Goal: Find specific page/section: Find specific page/section

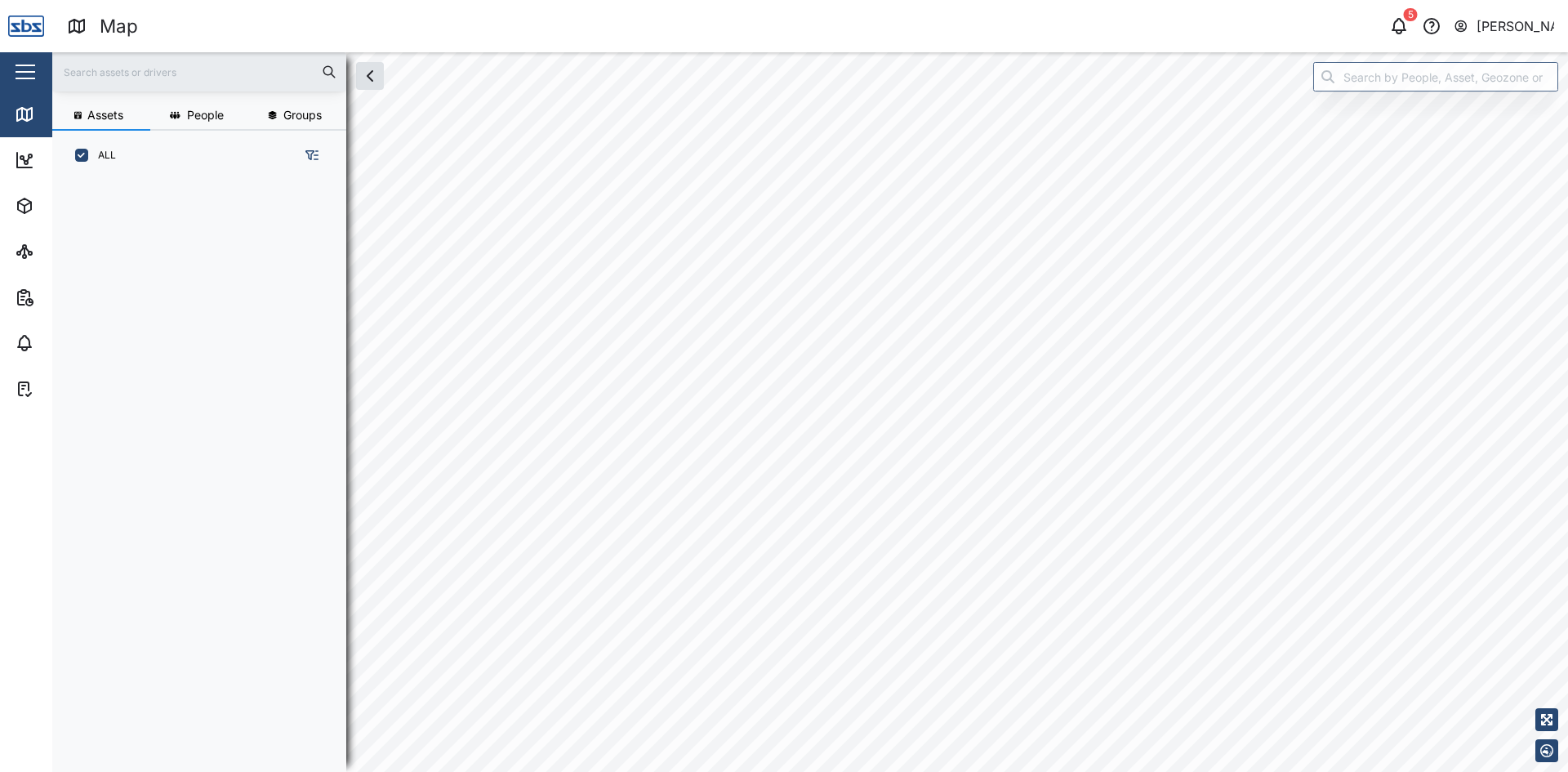
scroll to position [572, 256]
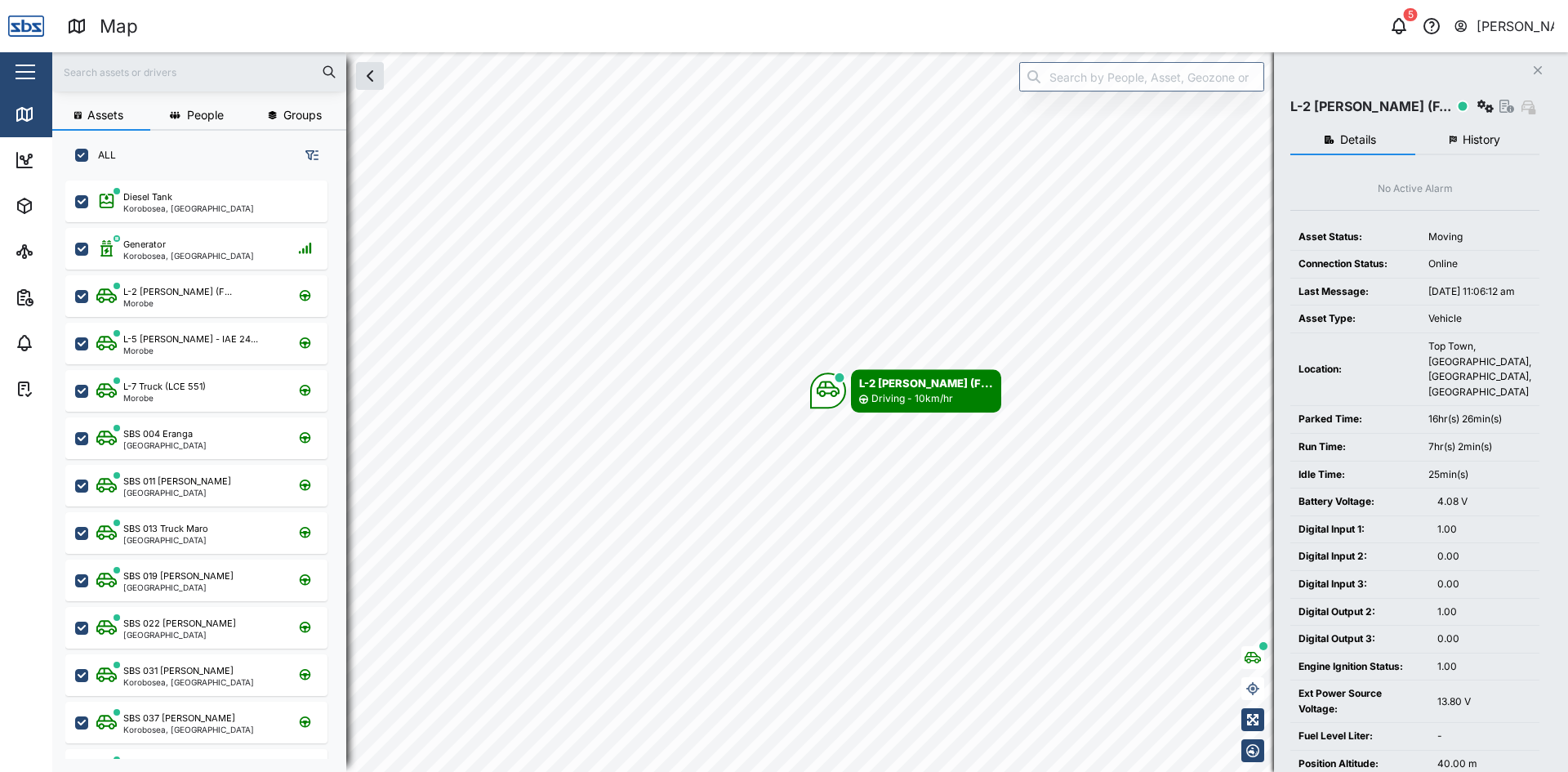
click at [1533, 69] on button "Close" at bounding box center [1538, 71] width 23 height 23
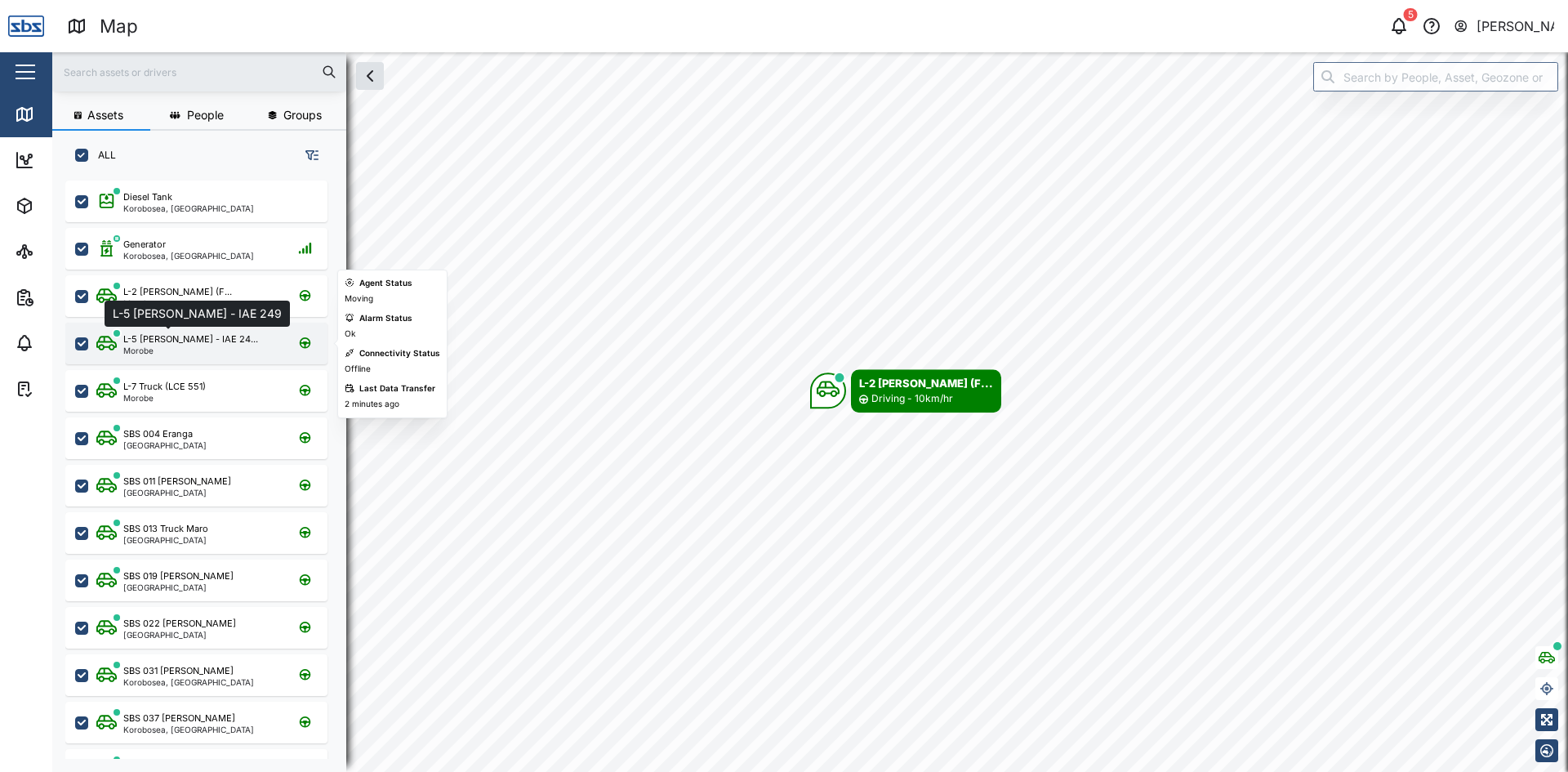
click at [150, 343] on div "L-5 [PERSON_NAME] - IAE 24..." at bounding box center [191, 340] width 135 height 14
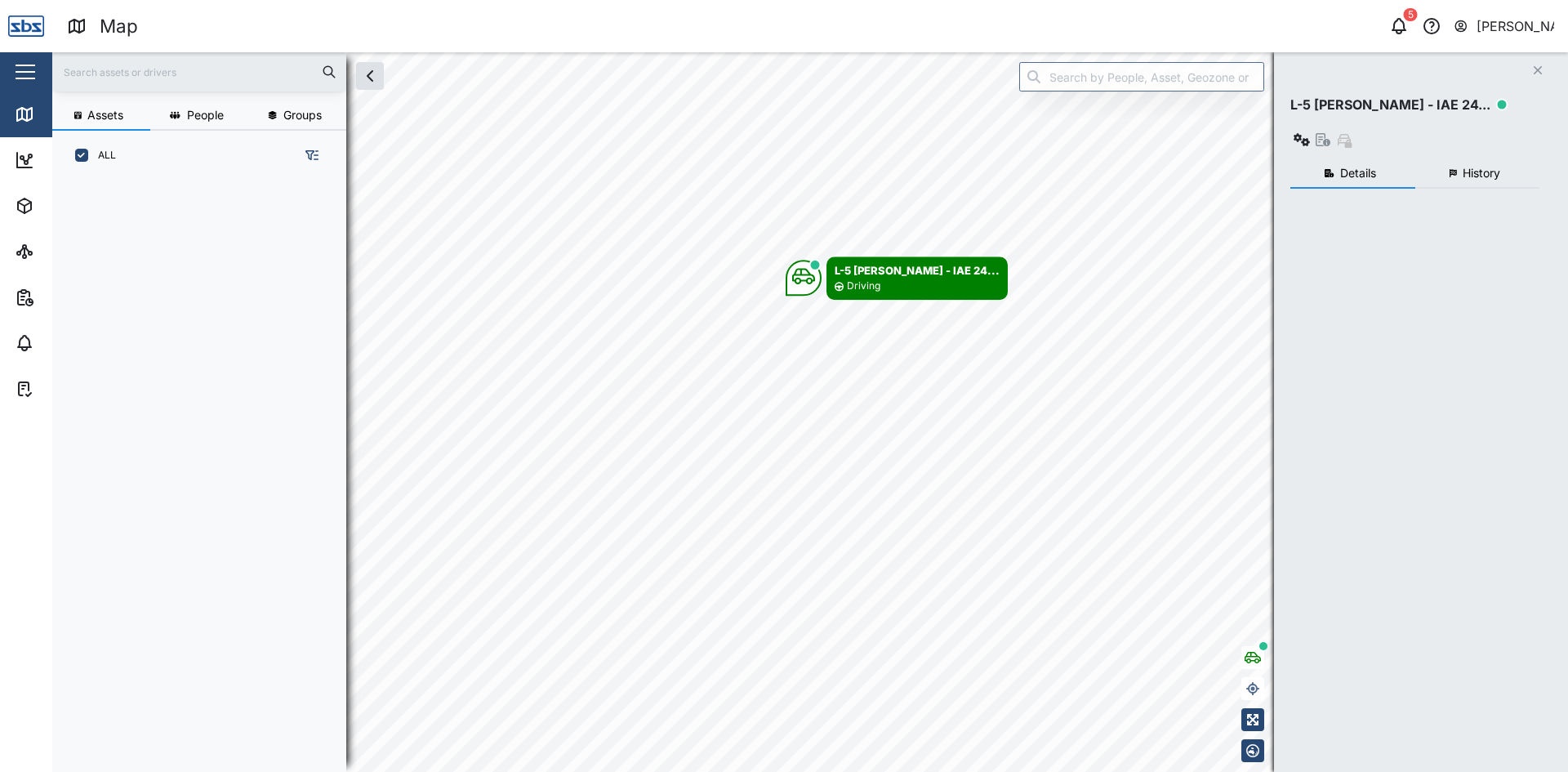
scroll to position [572, 256]
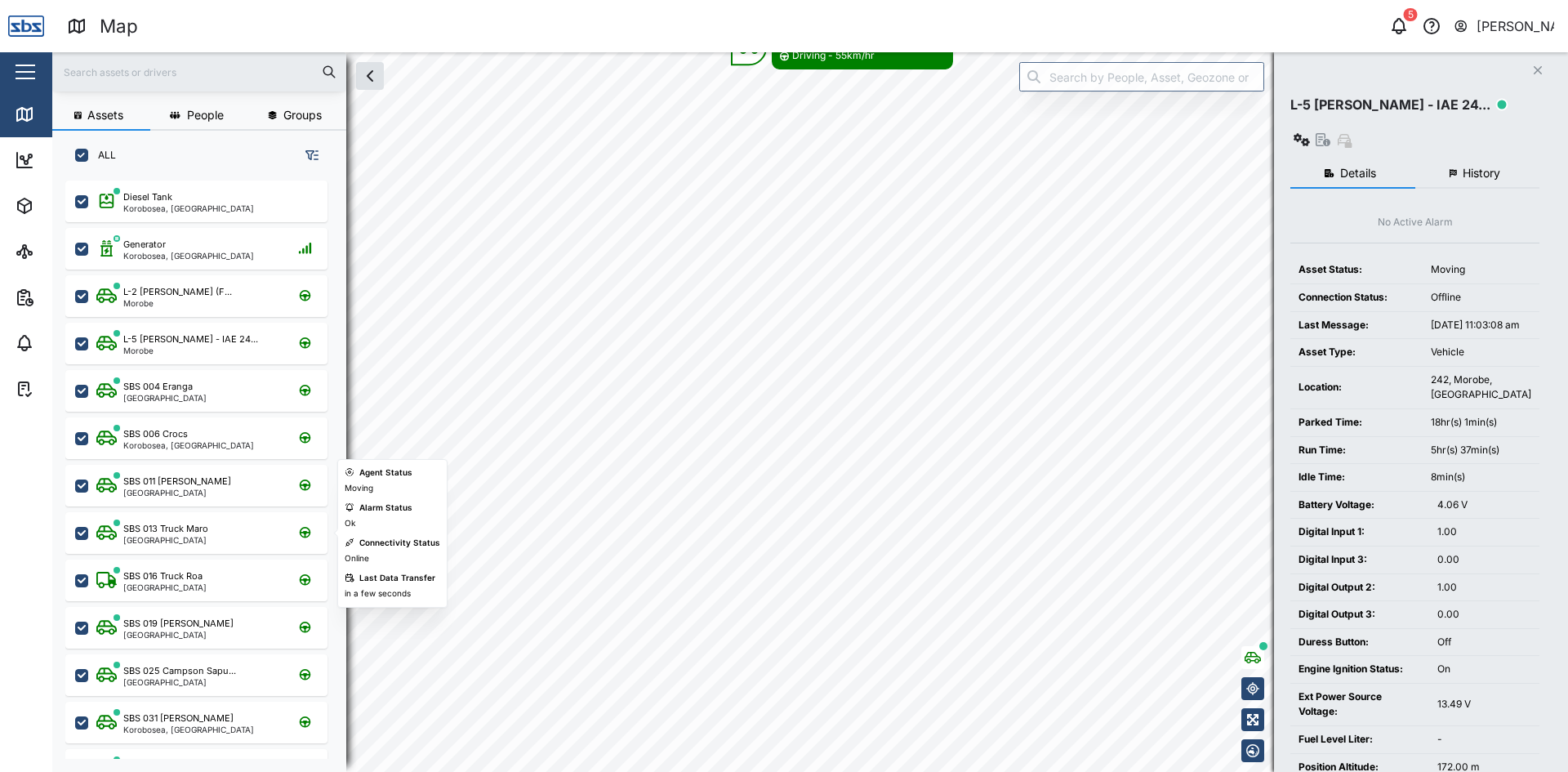
click at [266, 557] on div "Assets People Groups ALL Diesel Tank Korobosea, Port Moresby Generator Korobose…" at bounding box center [810, 413] width 1516 height 720
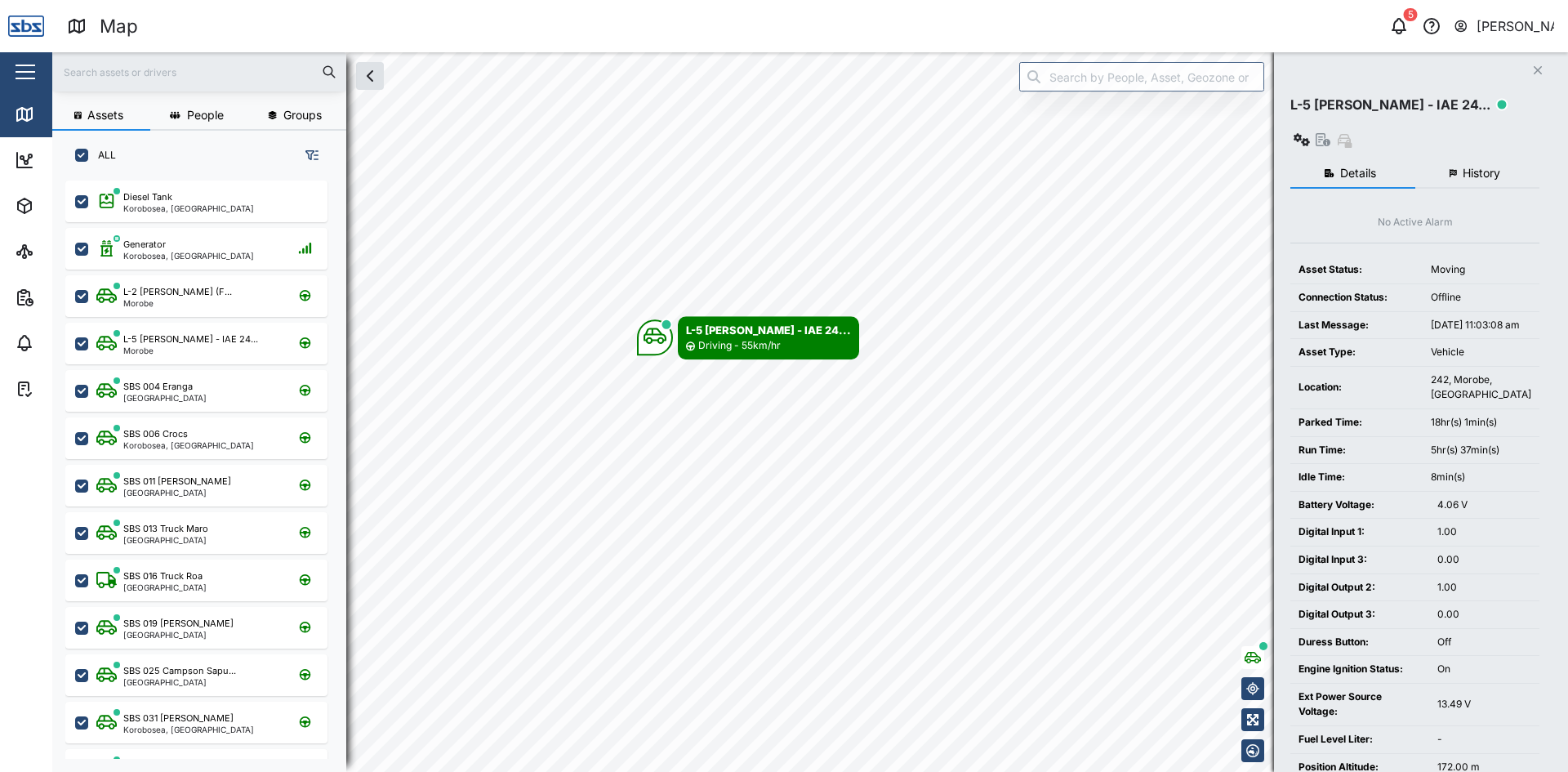
click at [1490, 159] on button "History" at bounding box center [1478, 174] width 125 height 30
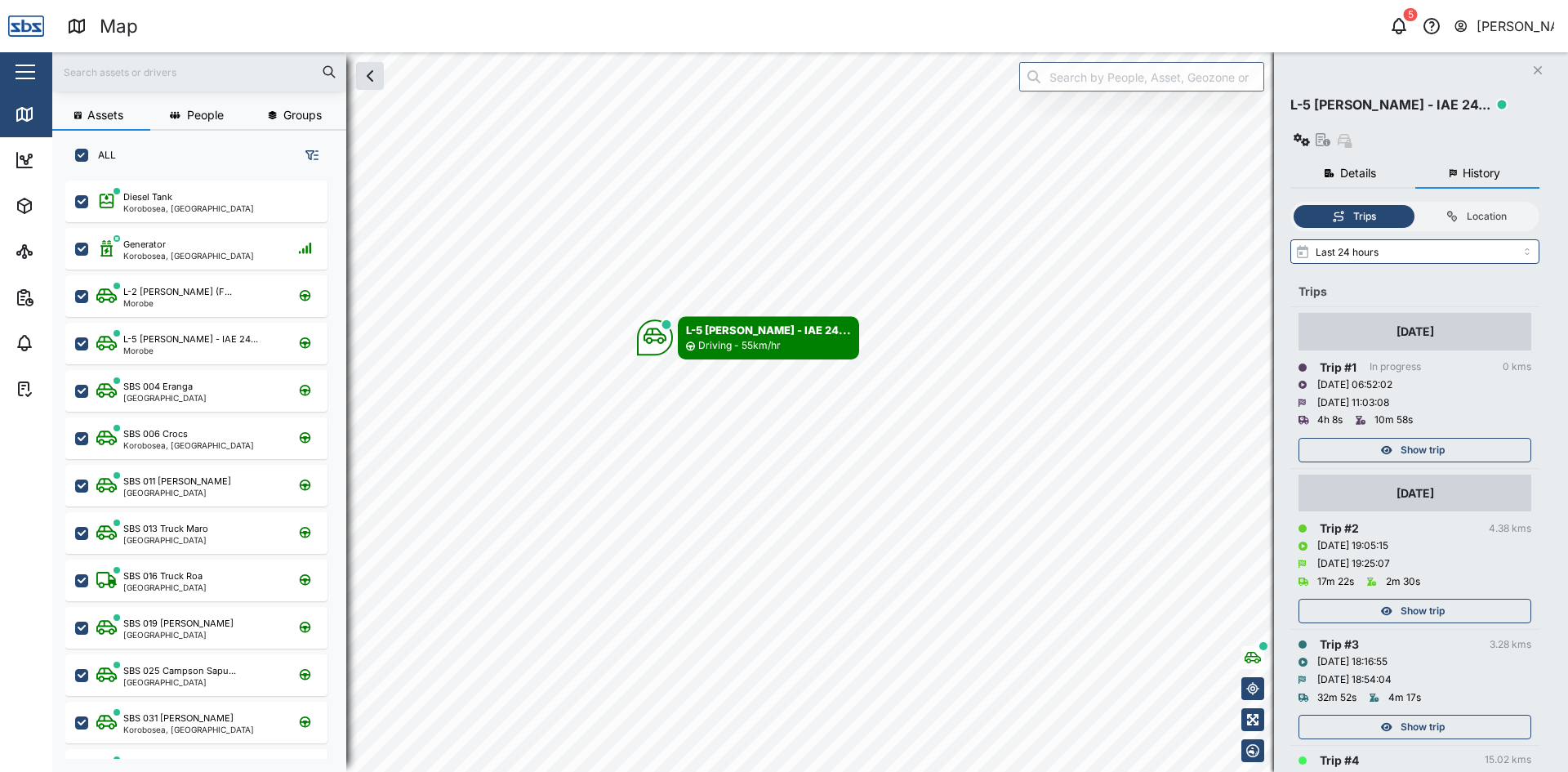
click at [1372, 439] on div "Show trip" at bounding box center [1413, 451] width 212 height 23
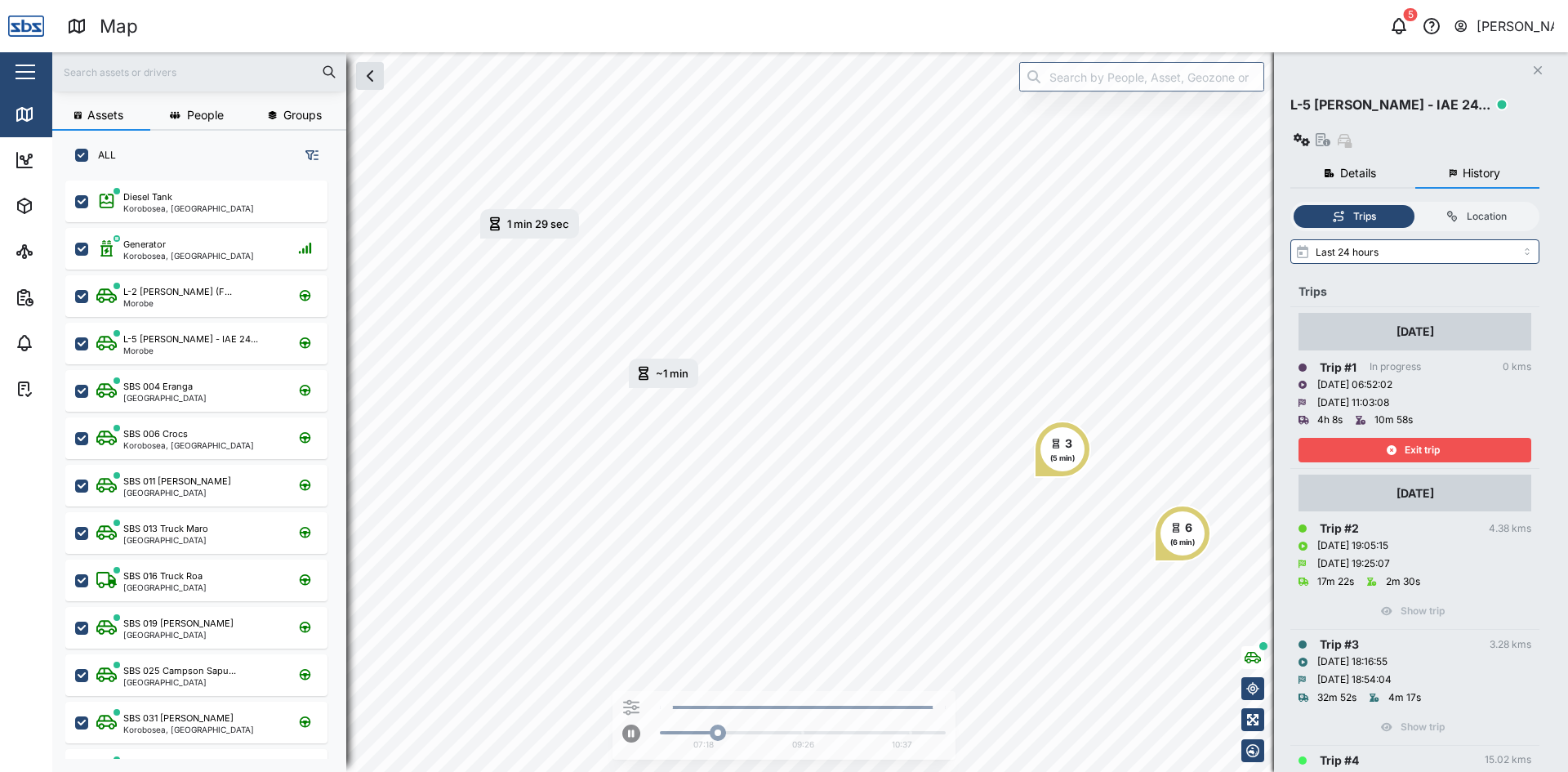
click at [1381, 439] on div "Exit trip" at bounding box center [1413, 451] width 212 height 23
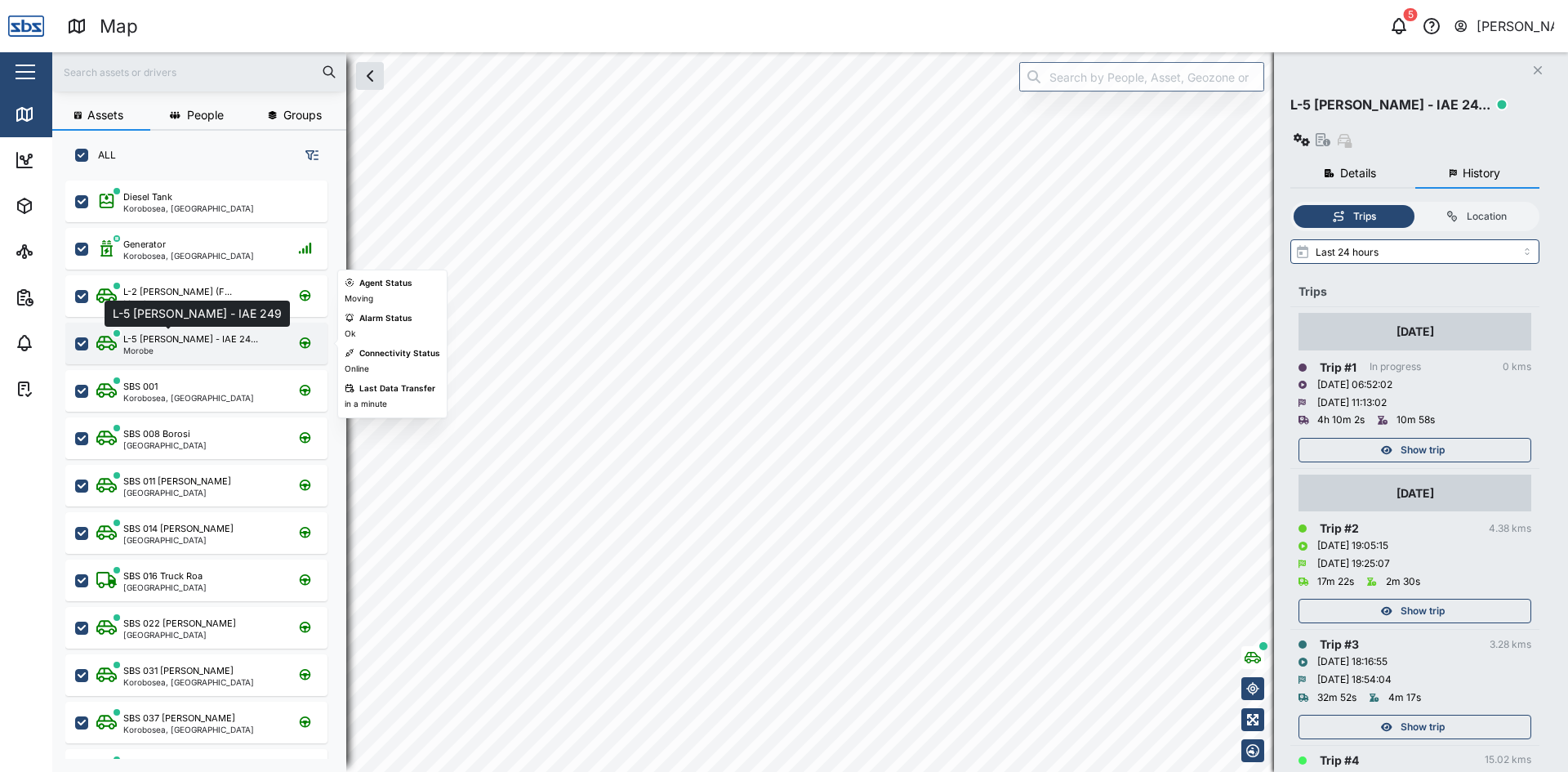
click at [154, 344] on div "L-5 [PERSON_NAME] - IAE 24..." at bounding box center [191, 340] width 135 height 14
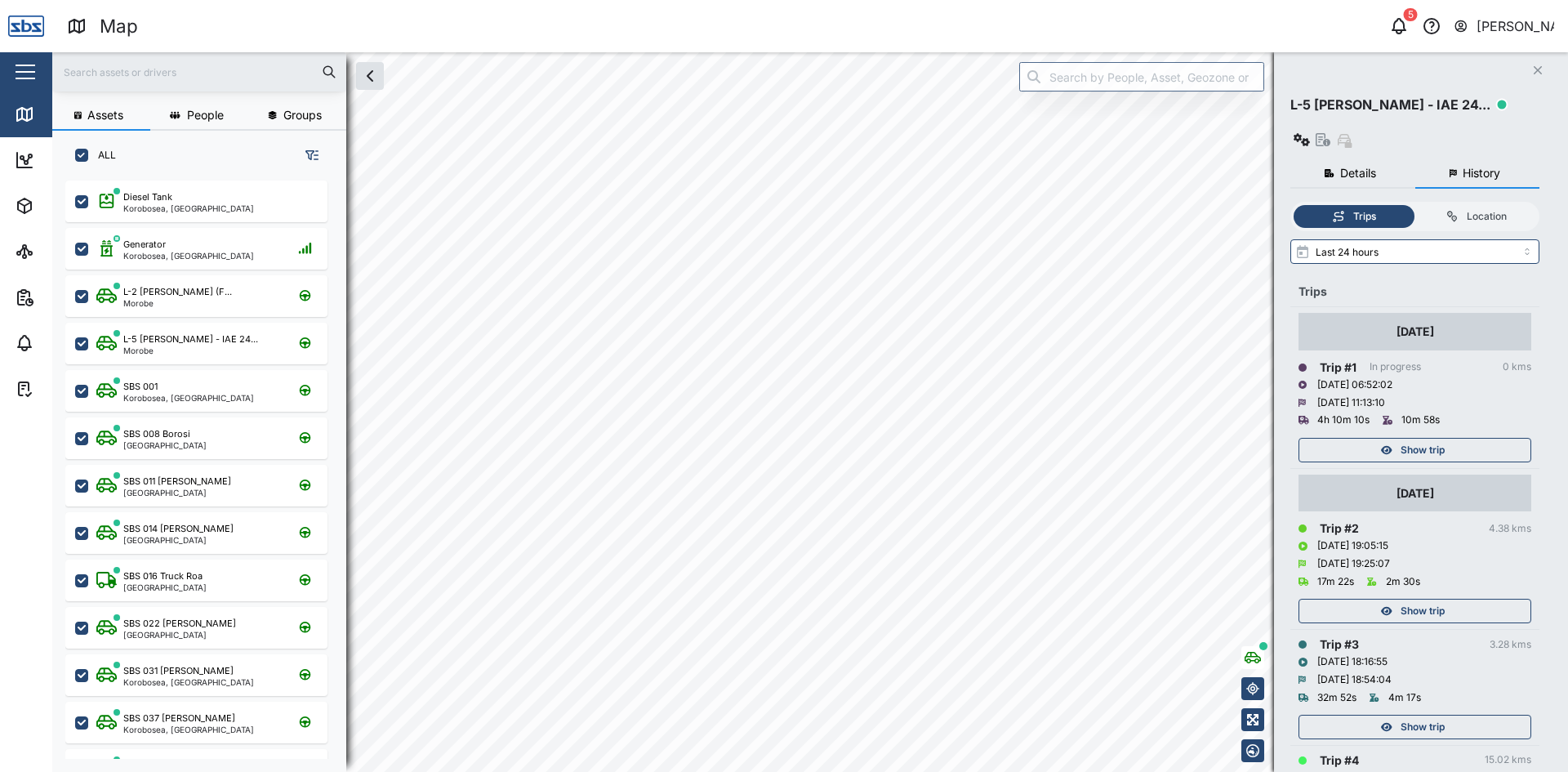
click at [1538, 64] on button "Close" at bounding box center [1538, 71] width 23 height 23
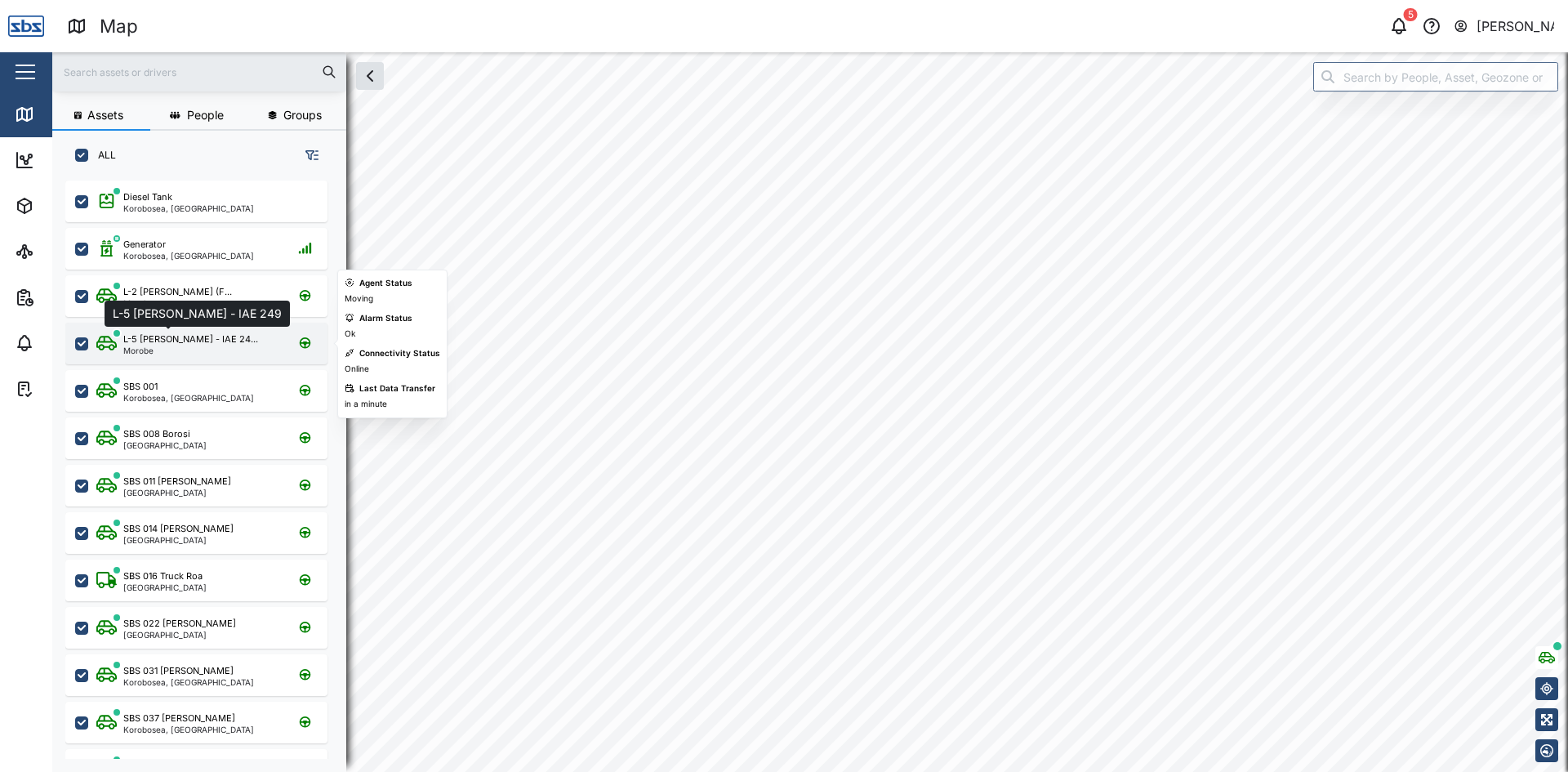
click at [154, 338] on div "L-5 [PERSON_NAME] - IAE 24..." at bounding box center [191, 340] width 135 height 14
click at [122, 348] on div "L-5 Kauwe - IAE 24... Morobe" at bounding box center [177, 344] width 162 height 22
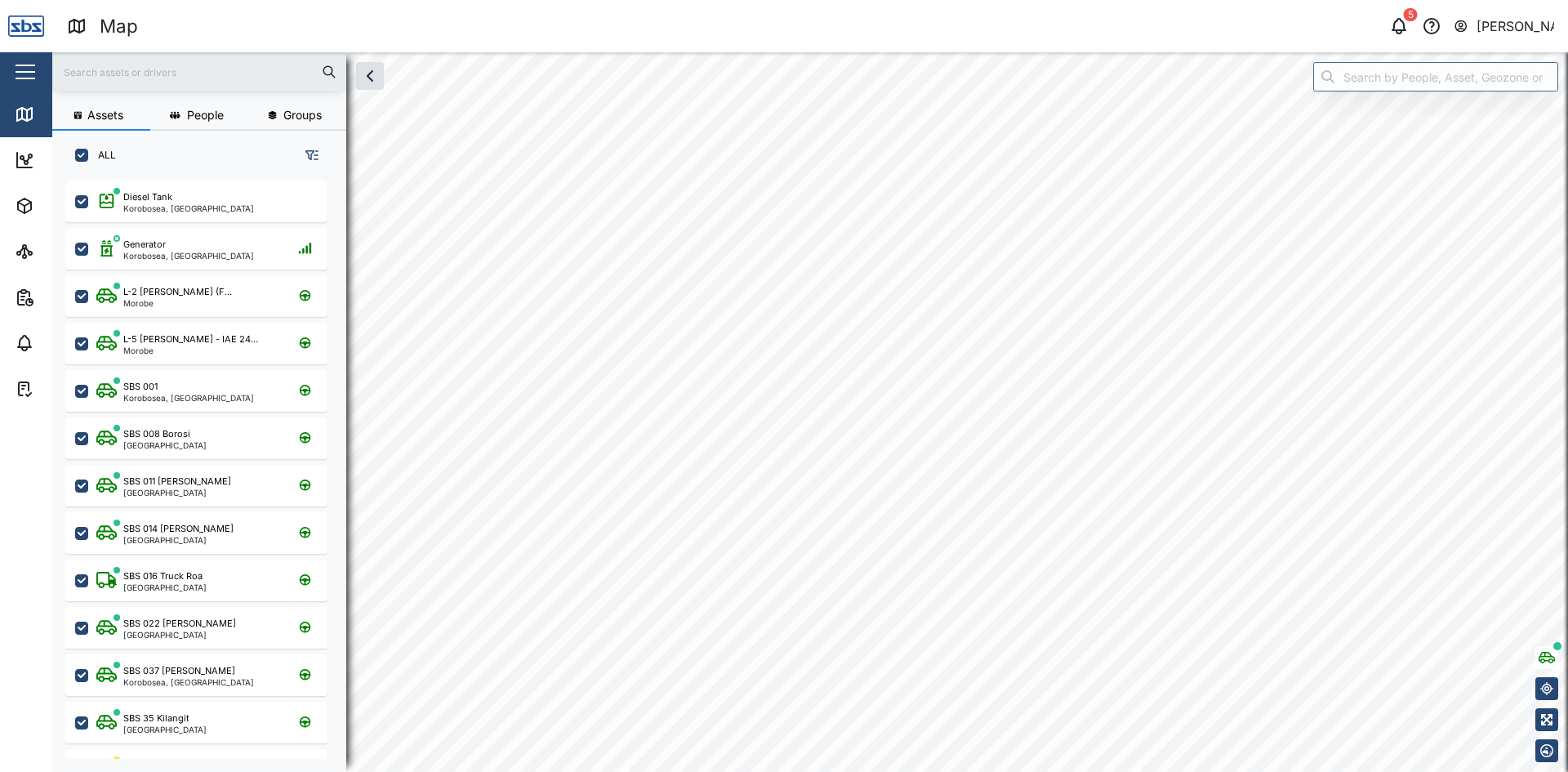
click at [80, 155] on input "ALL" at bounding box center [81, 155] width 13 height 13
checkbox input "false"
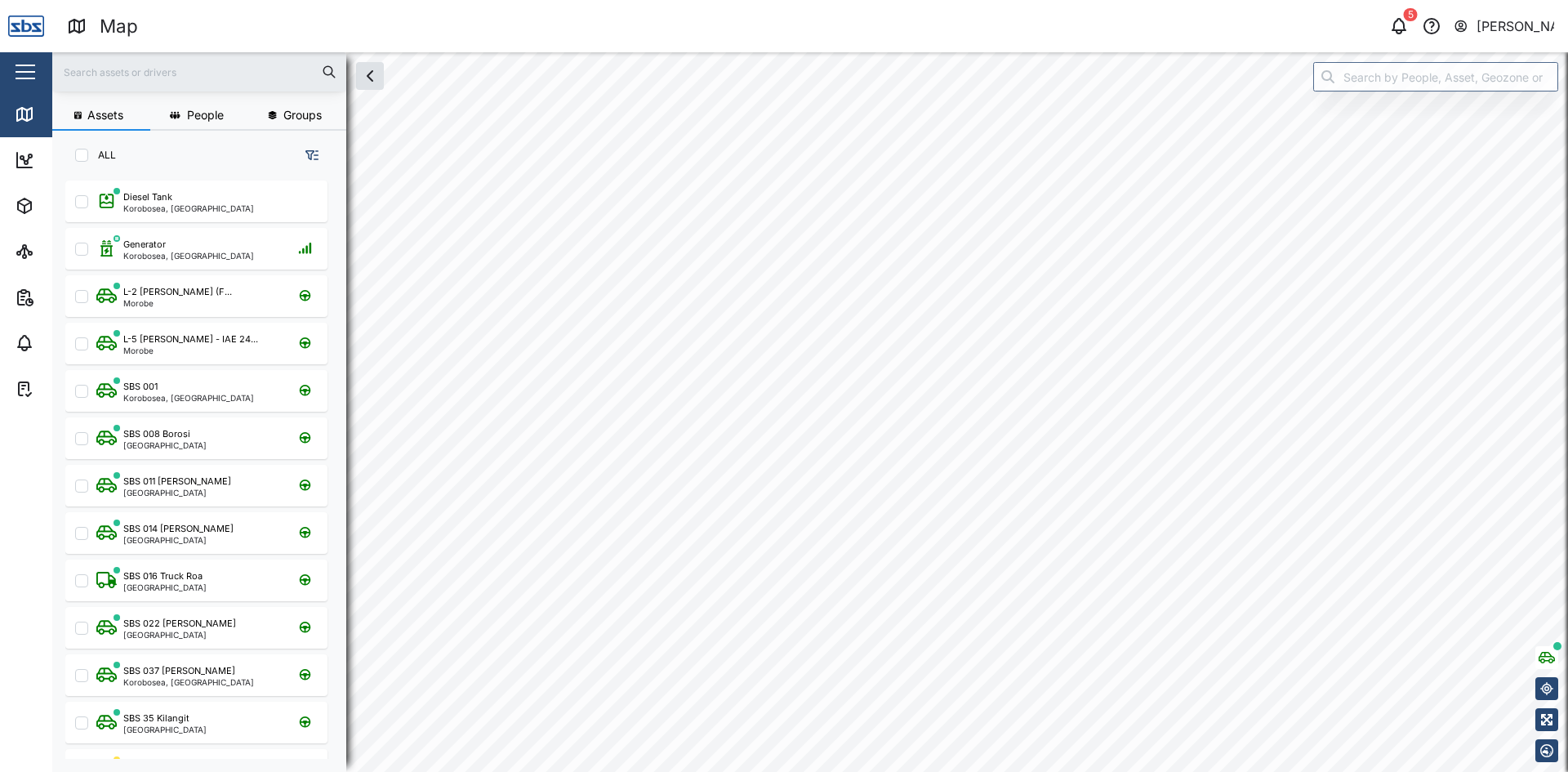
checkbox input "false"
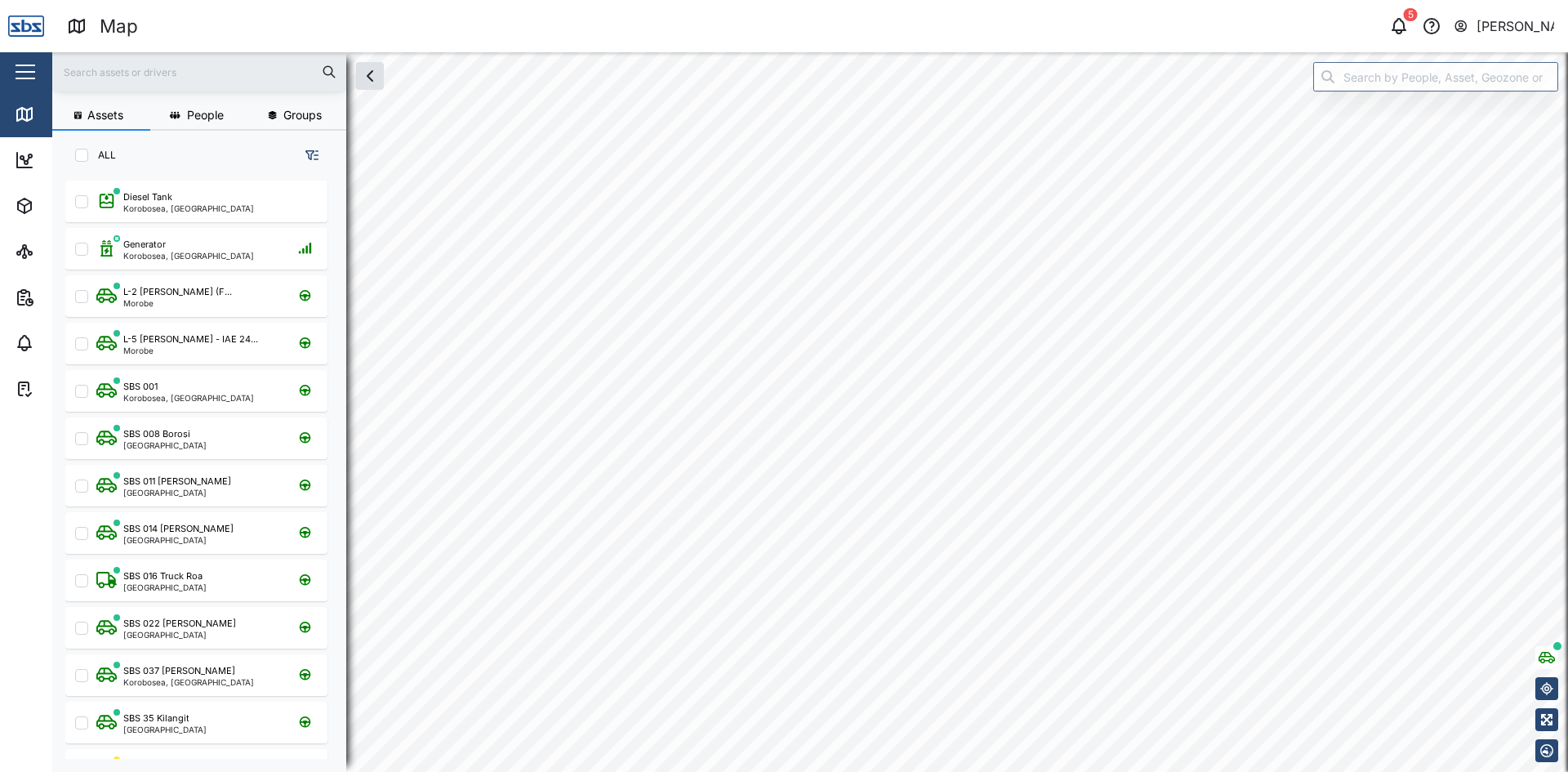
checkbox input "false"
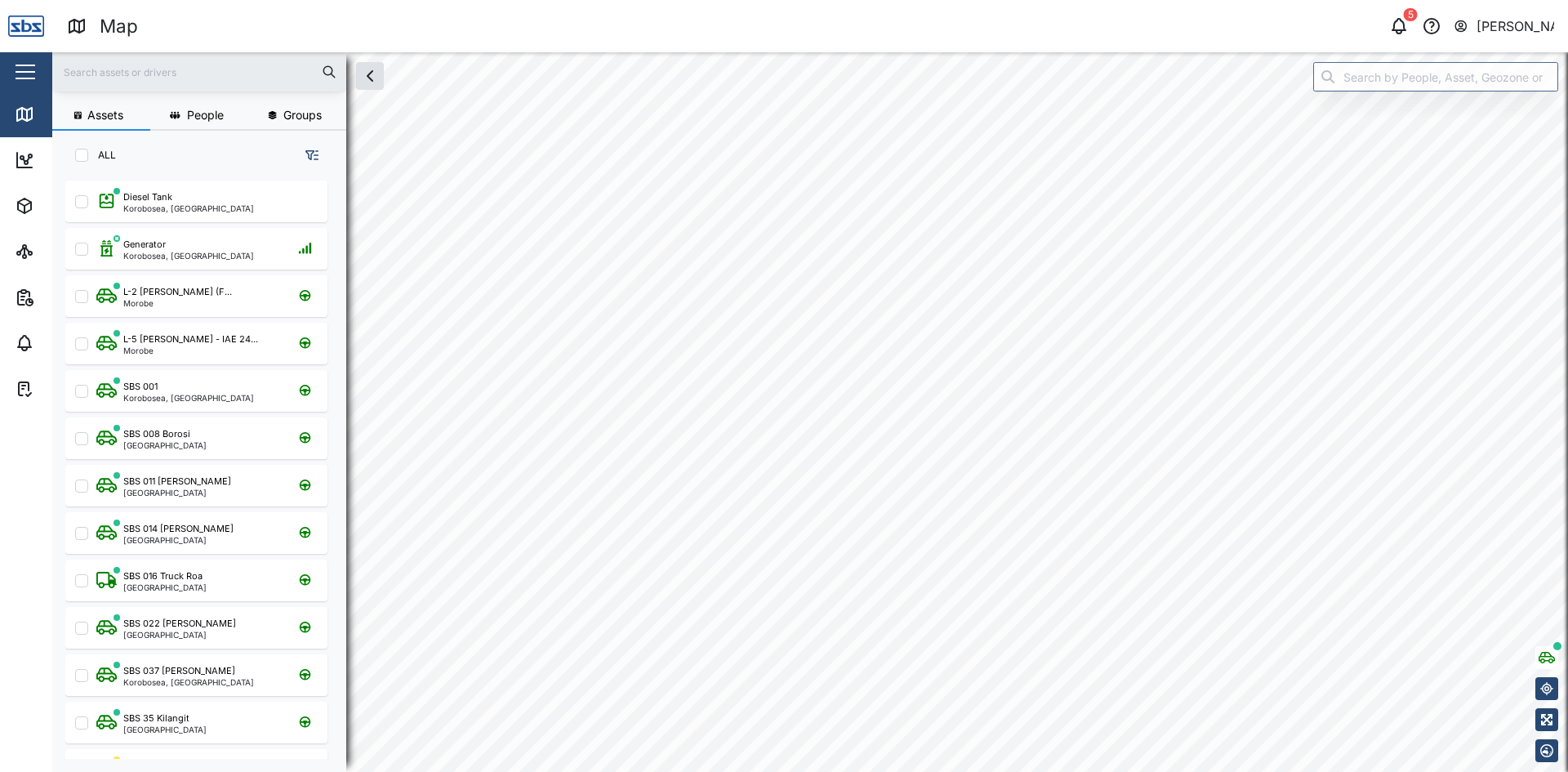
checkbox input "false"
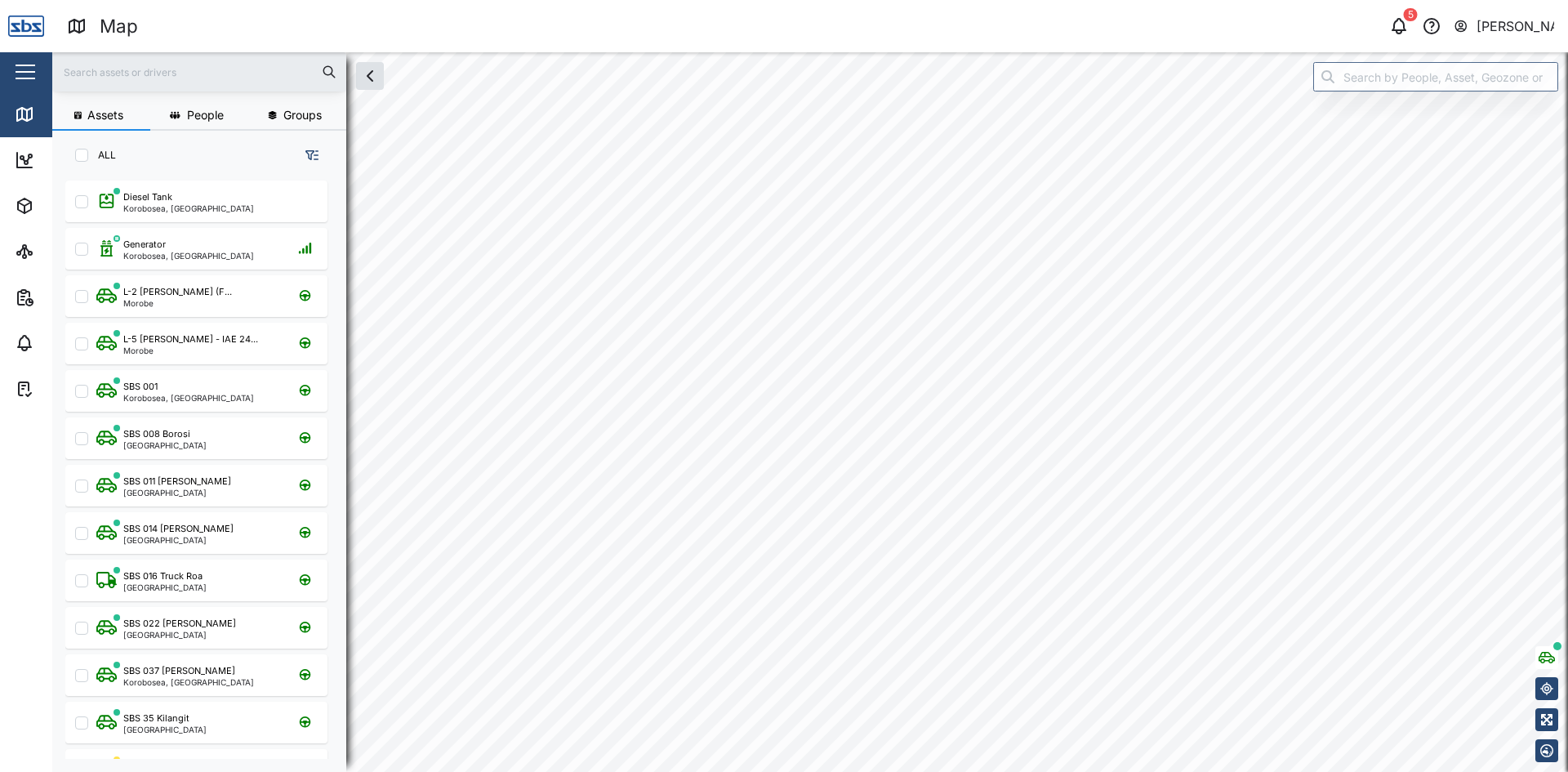
checkbox input "false"
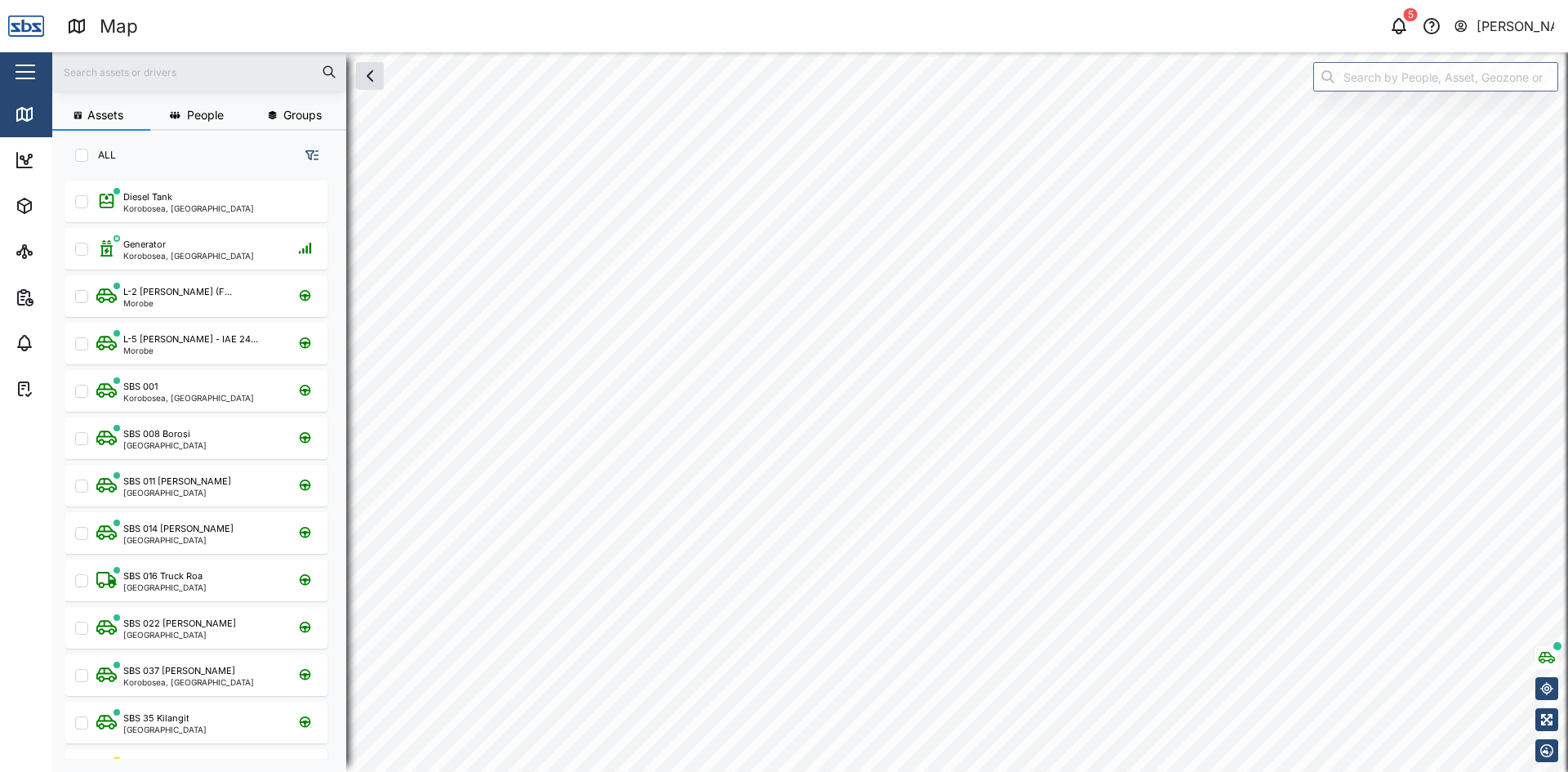
checkbox input "false"
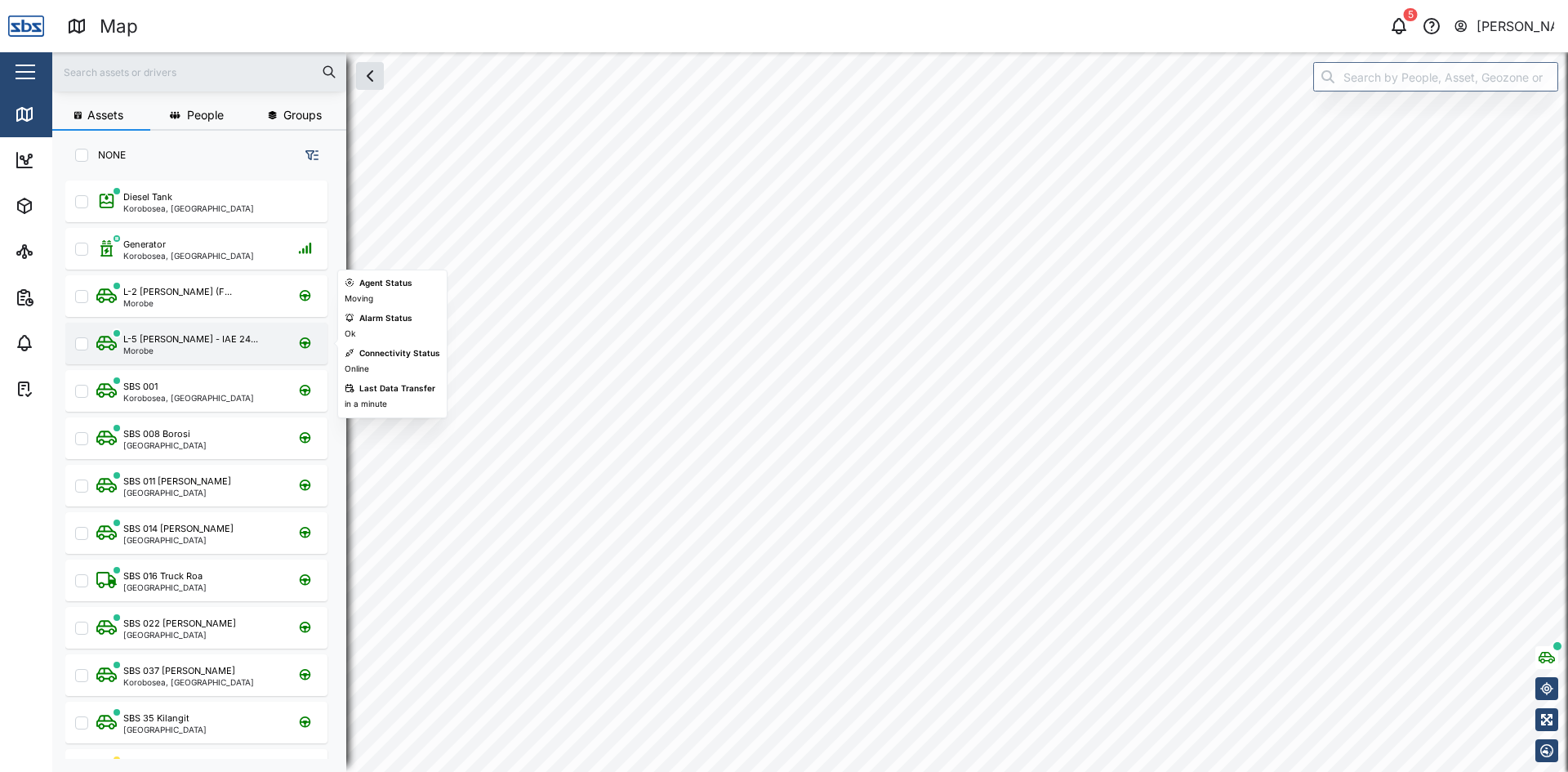
click at [78, 348] on input "grid" at bounding box center [81, 344] width 13 height 13
checkbox input "true"
click at [235, 352] on div "L-5 Kauwe - IAE 24... Morobe" at bounding box center [206, 344] width 221 height 22
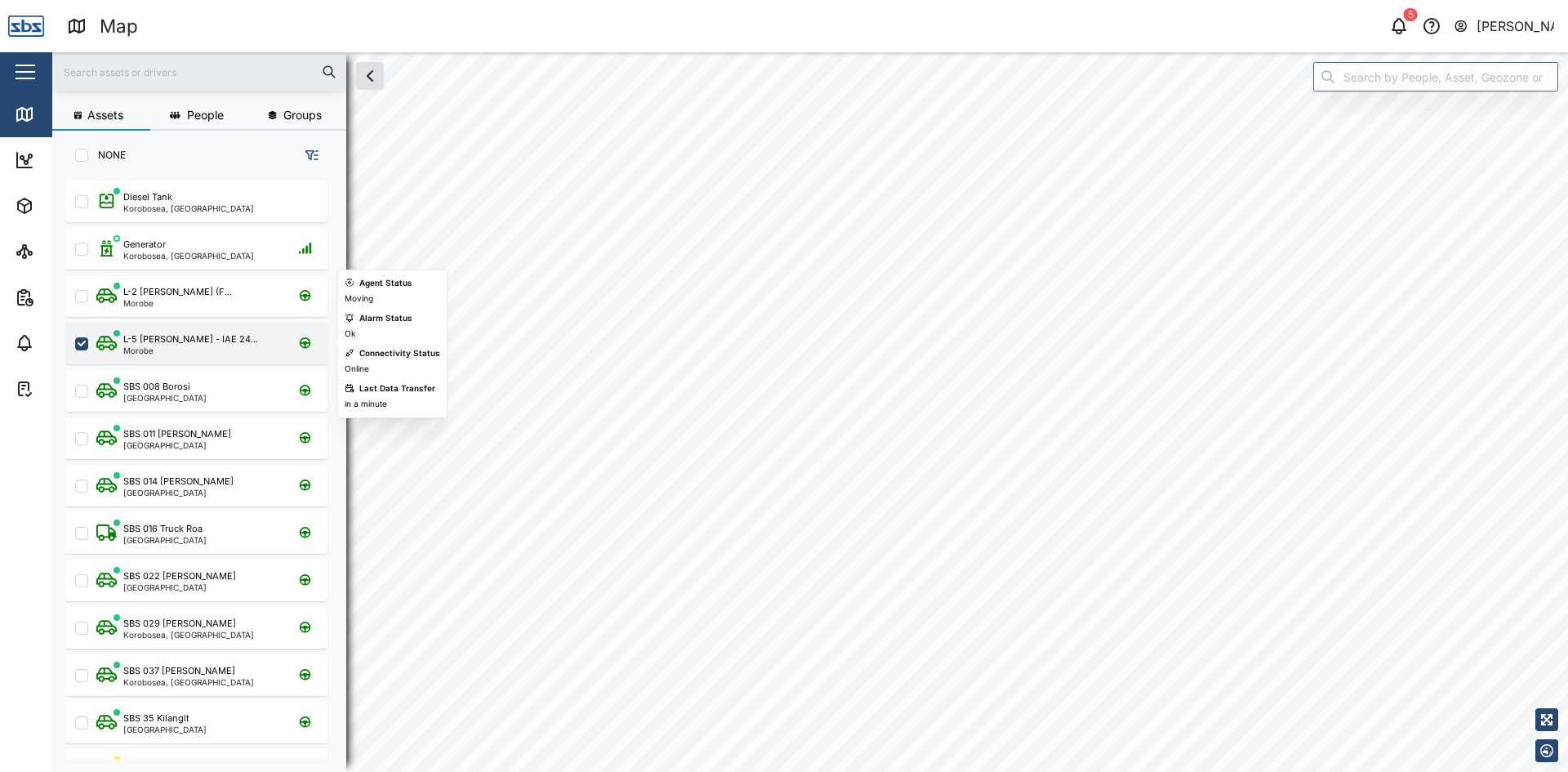
click at [185, 351] on div "Morobe" at bounding box center [191, 350] width 135 height 8
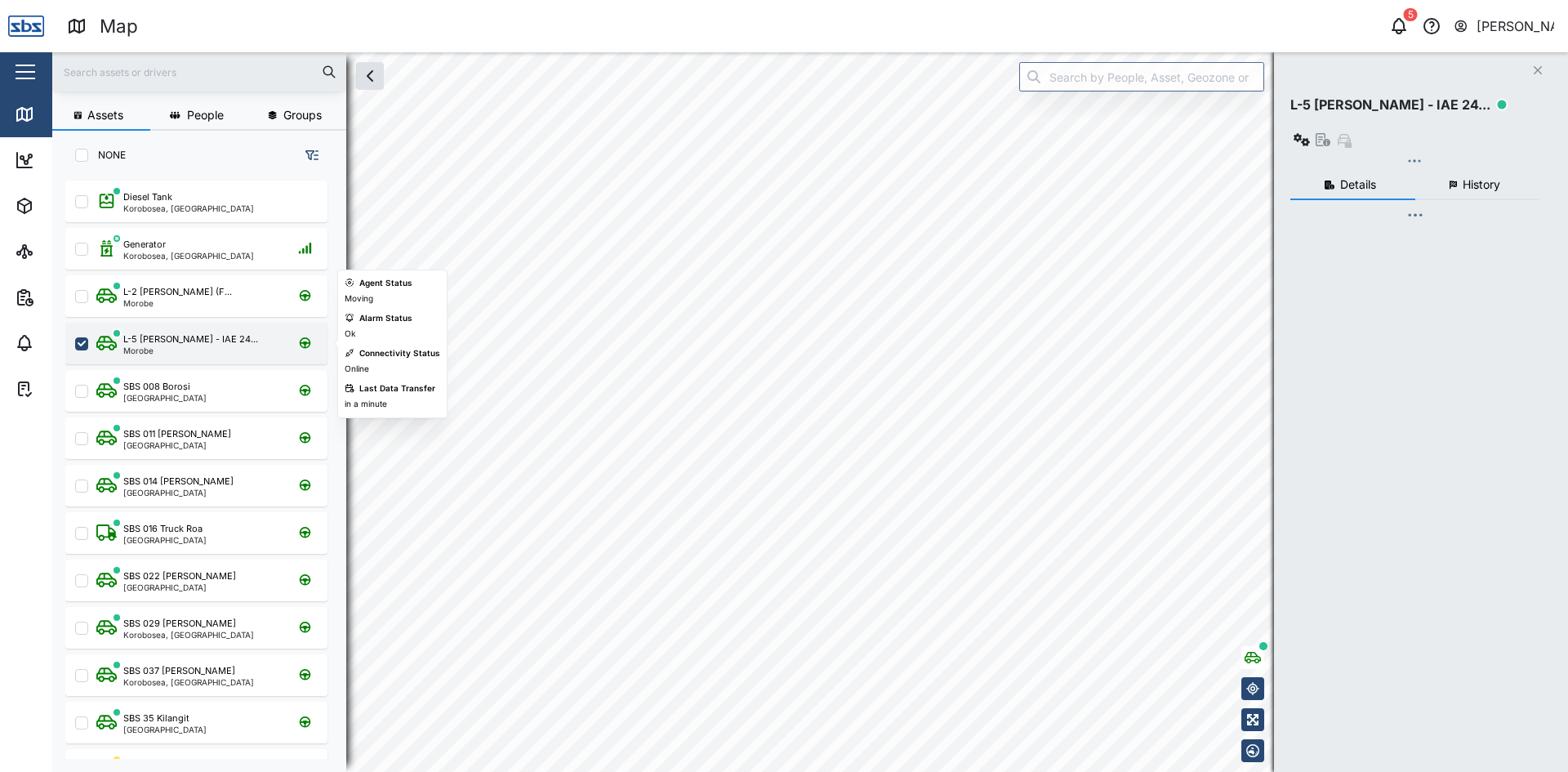
click at [185, 351] on div "Morobe" at bounding box center [191, 350] width 135 height 8
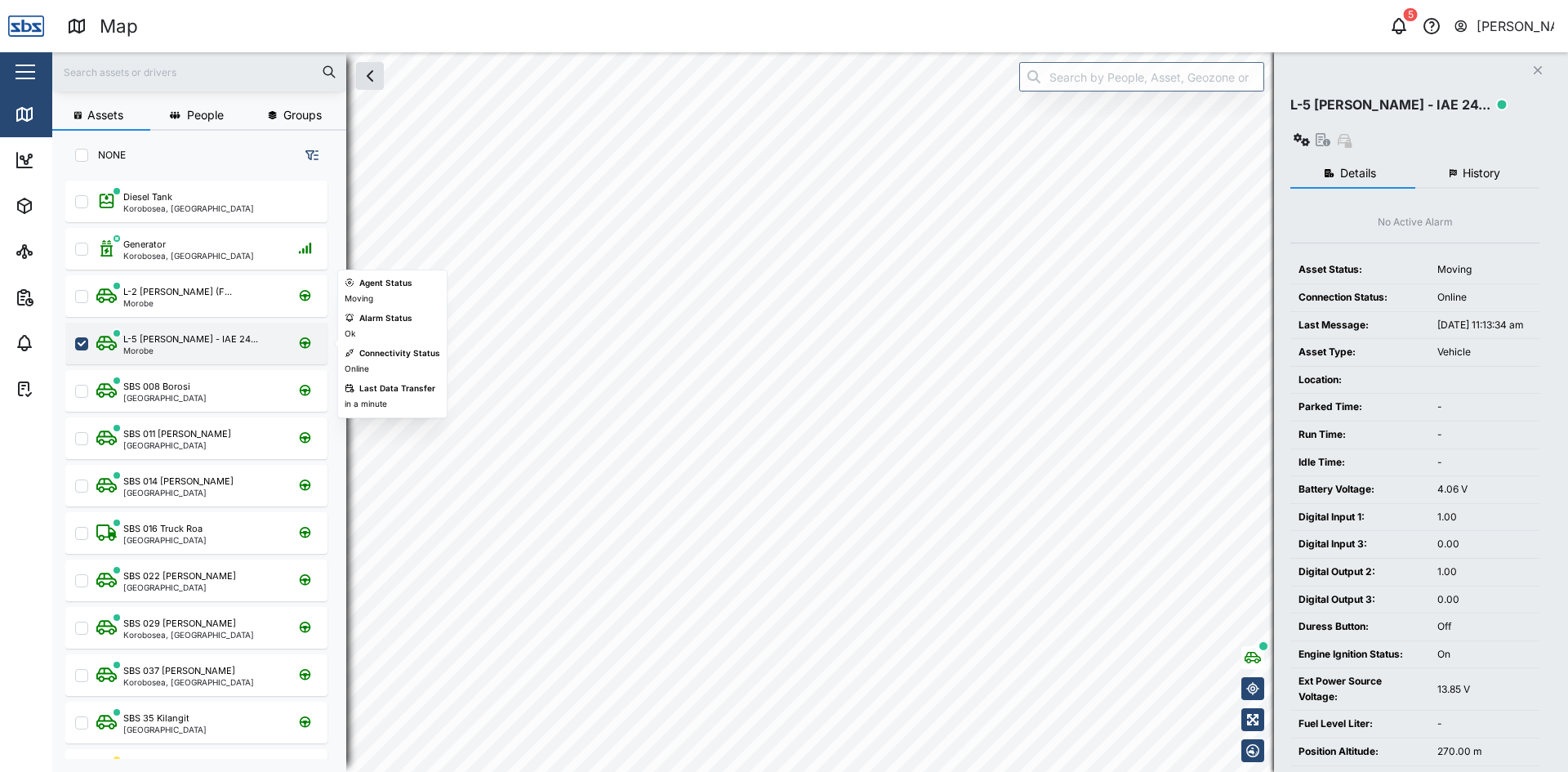
click at [185, 351] on div "Morobe" at bounding box center [191, 350] width 135 height 8
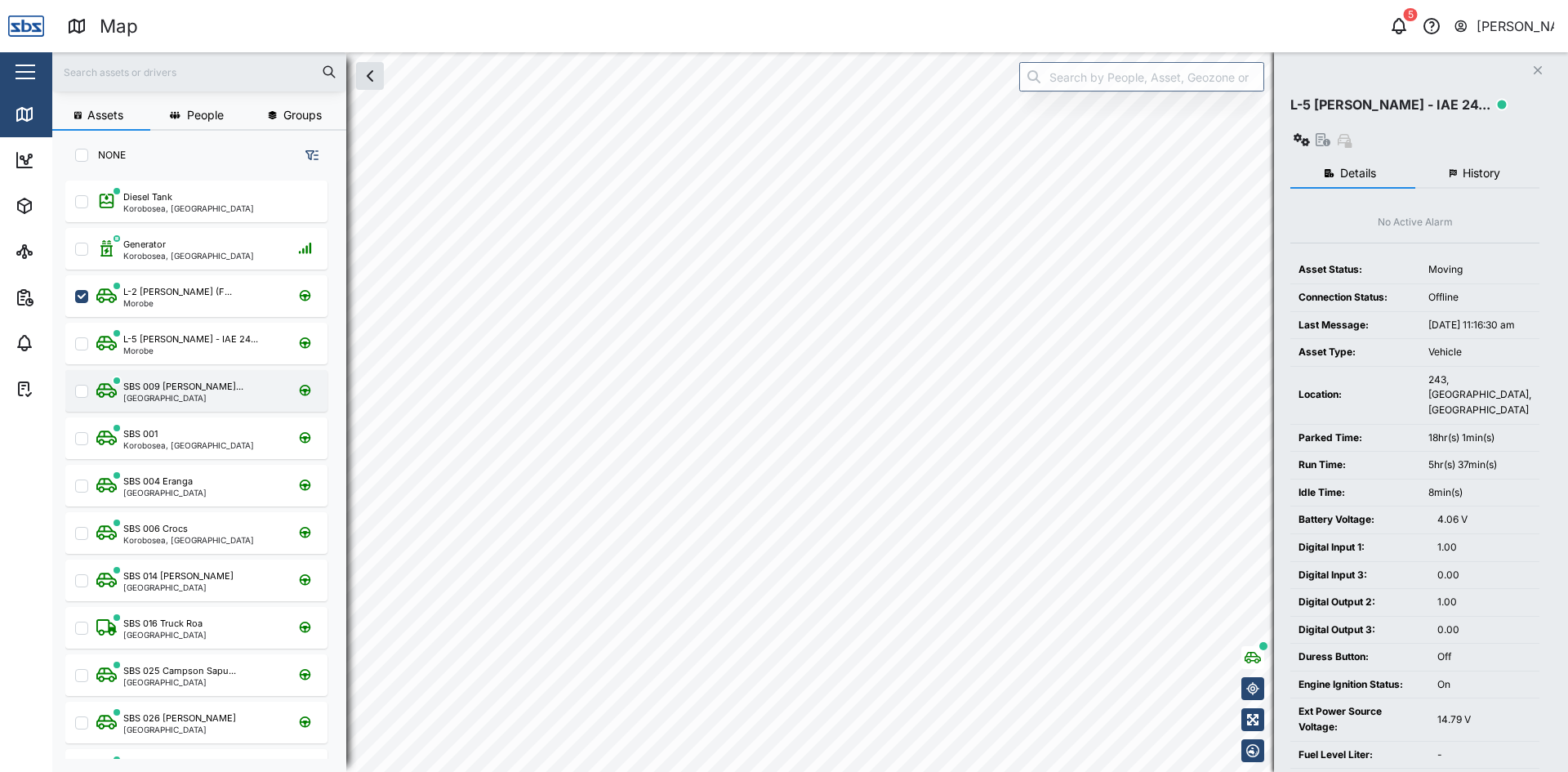
checkbox input "true"
checkbox input "false"
checkbox input "true"
checkbox input "false"
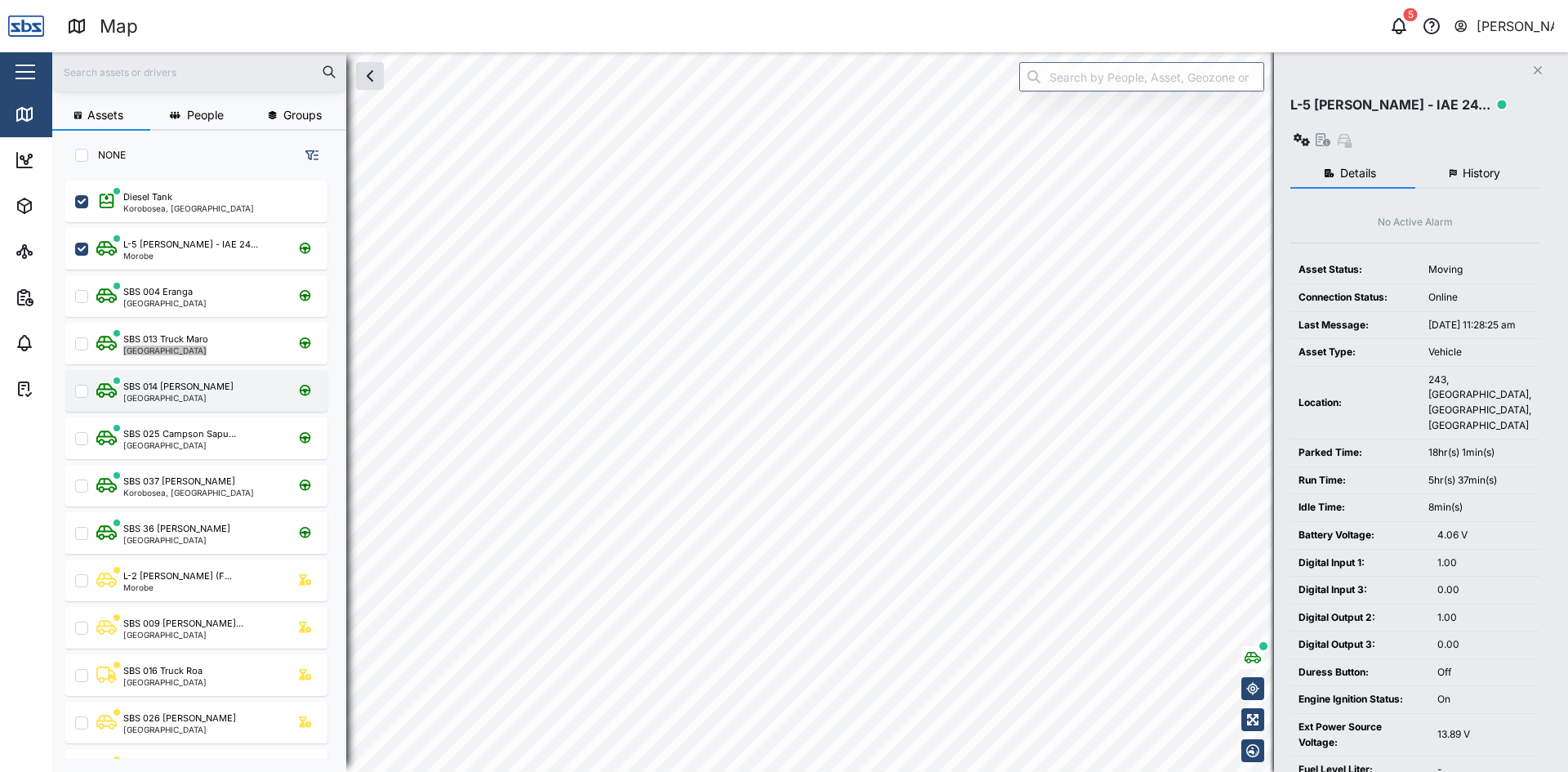
checkbox input "true"
checkbox input "false"
checkbox input "true"
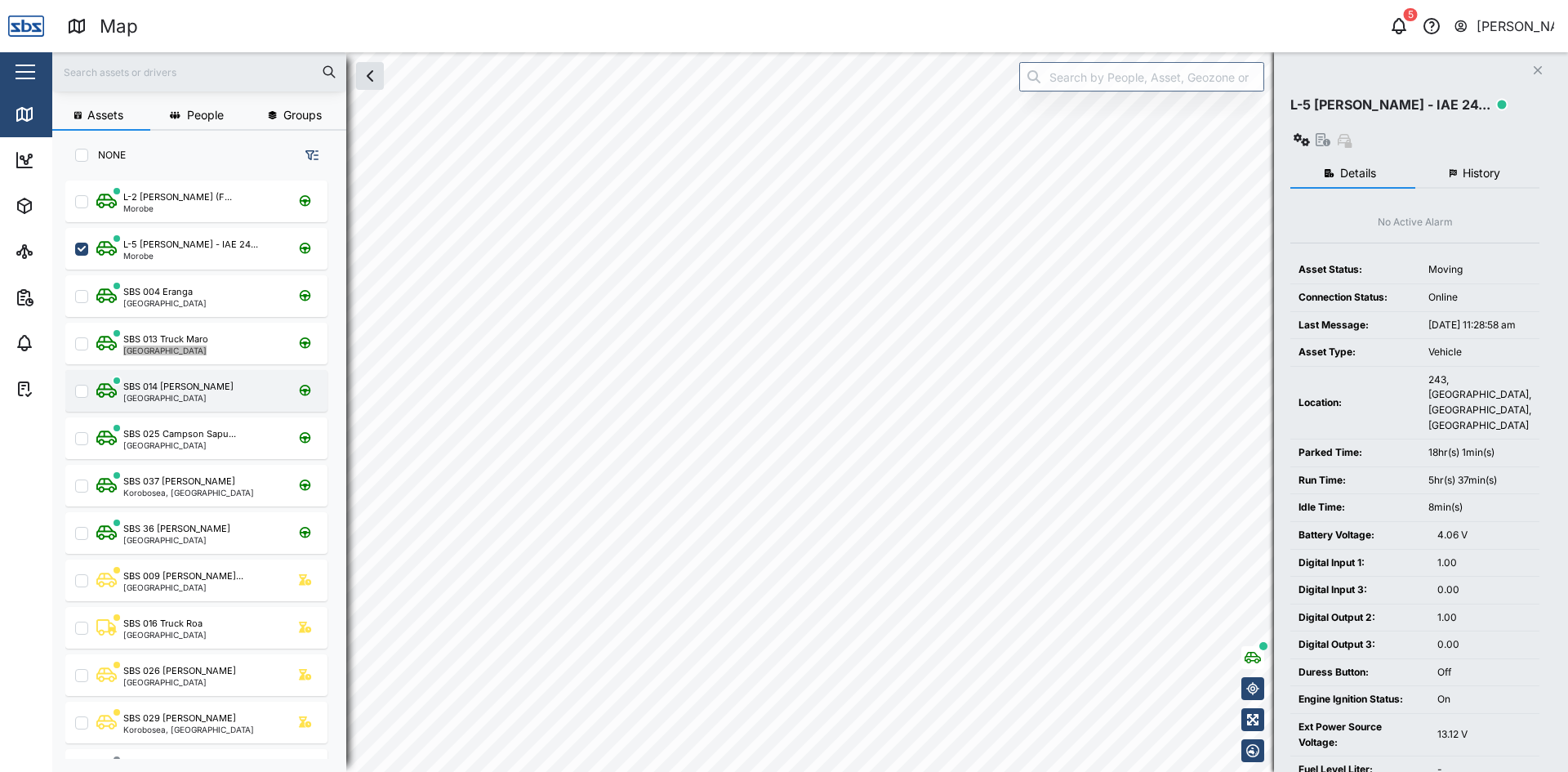
checkbox input "false"
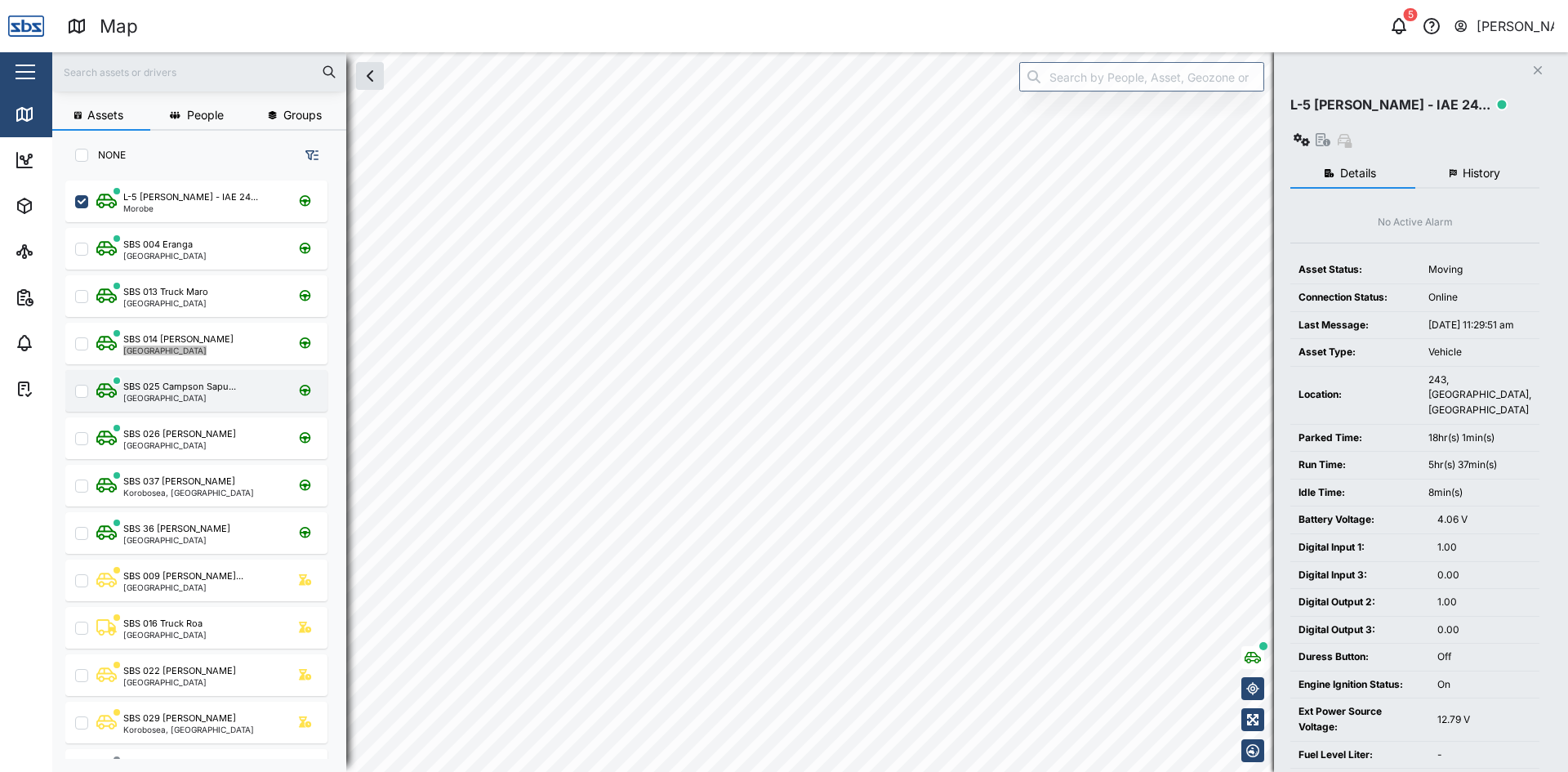
checkbox input "false"
checkbox input "true"
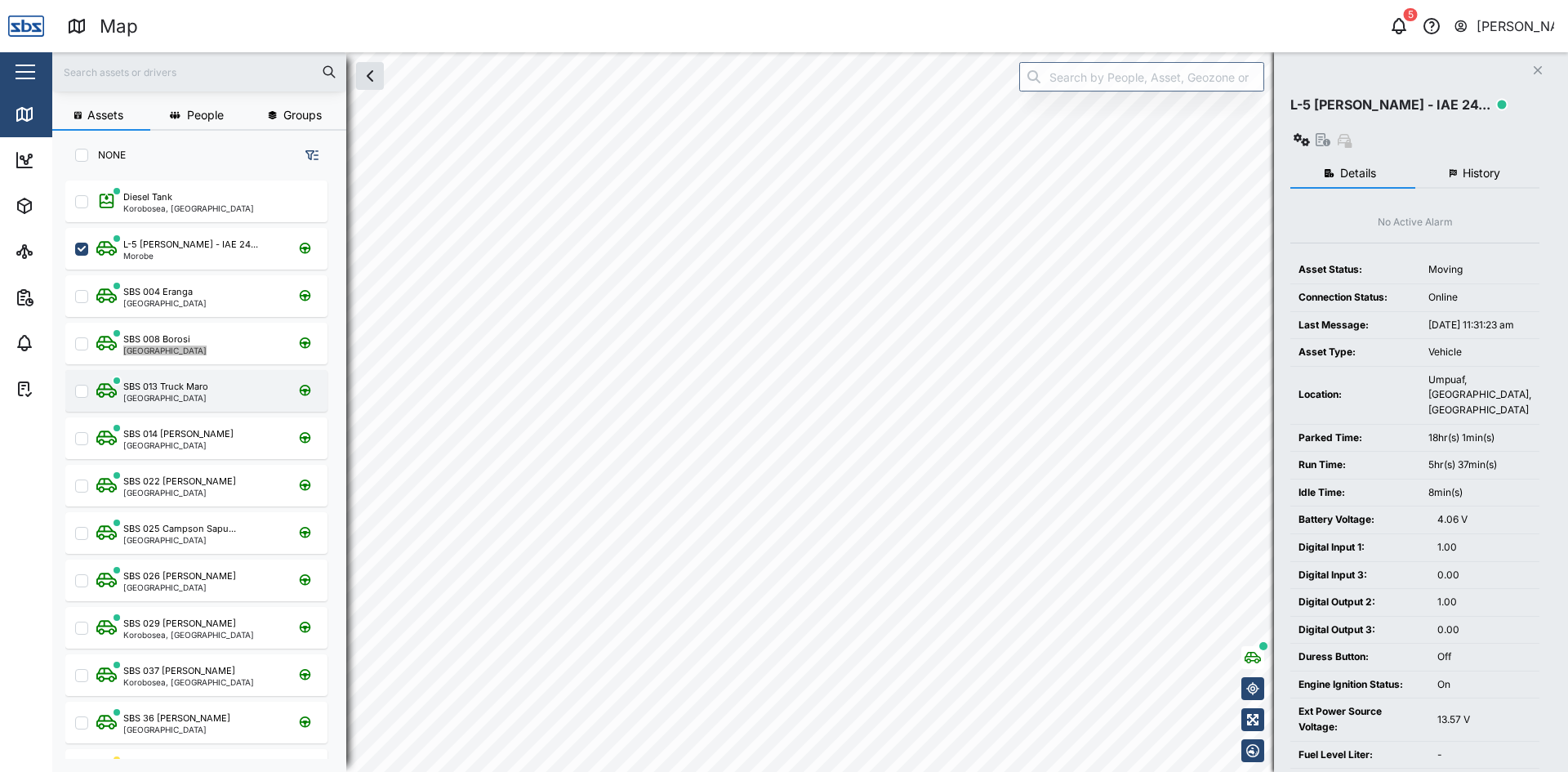
checkbox input "true"
checkbox input "false"
checkbox input "true"
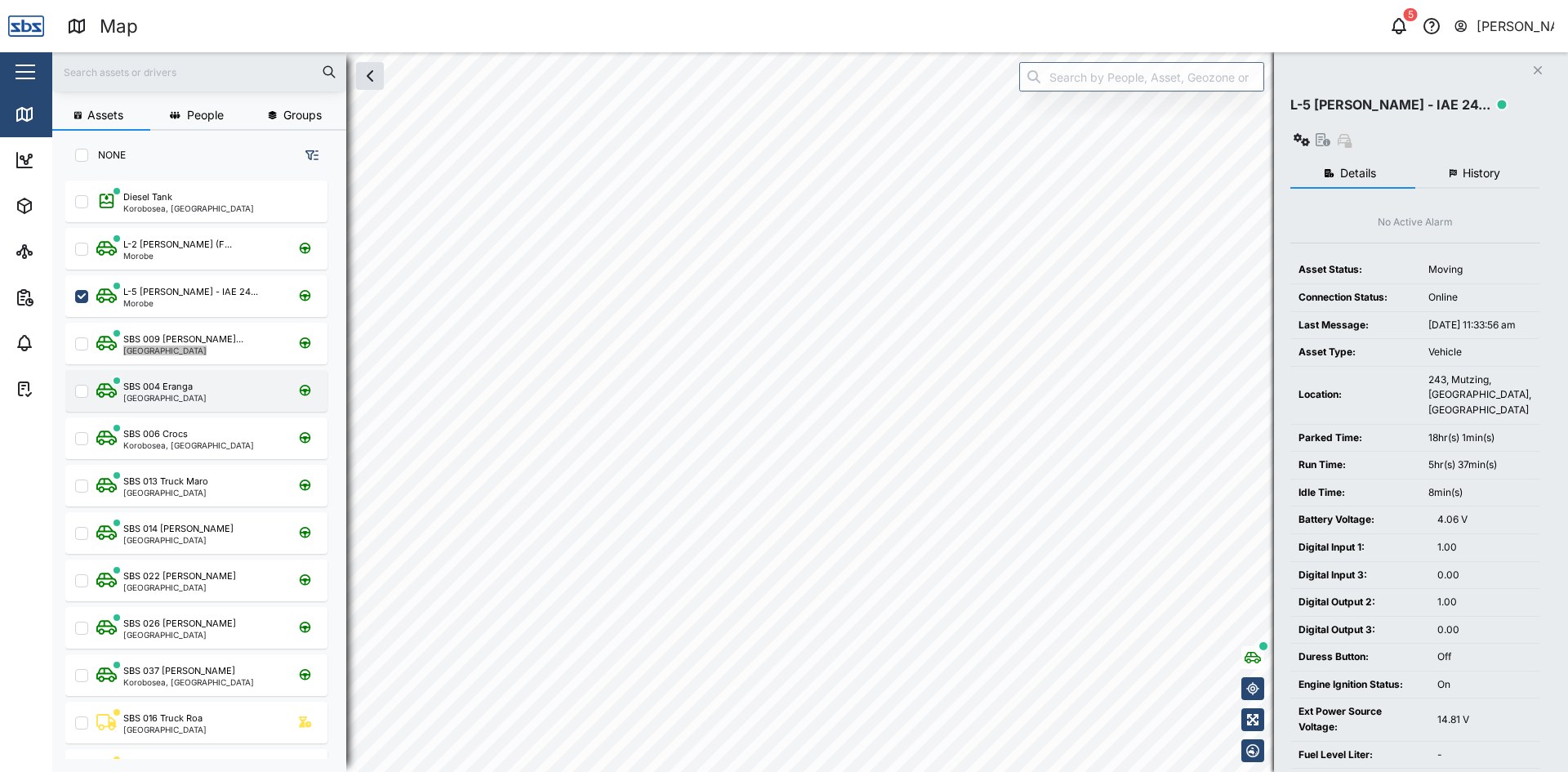
checkbox input "true"
checkbox input "false"
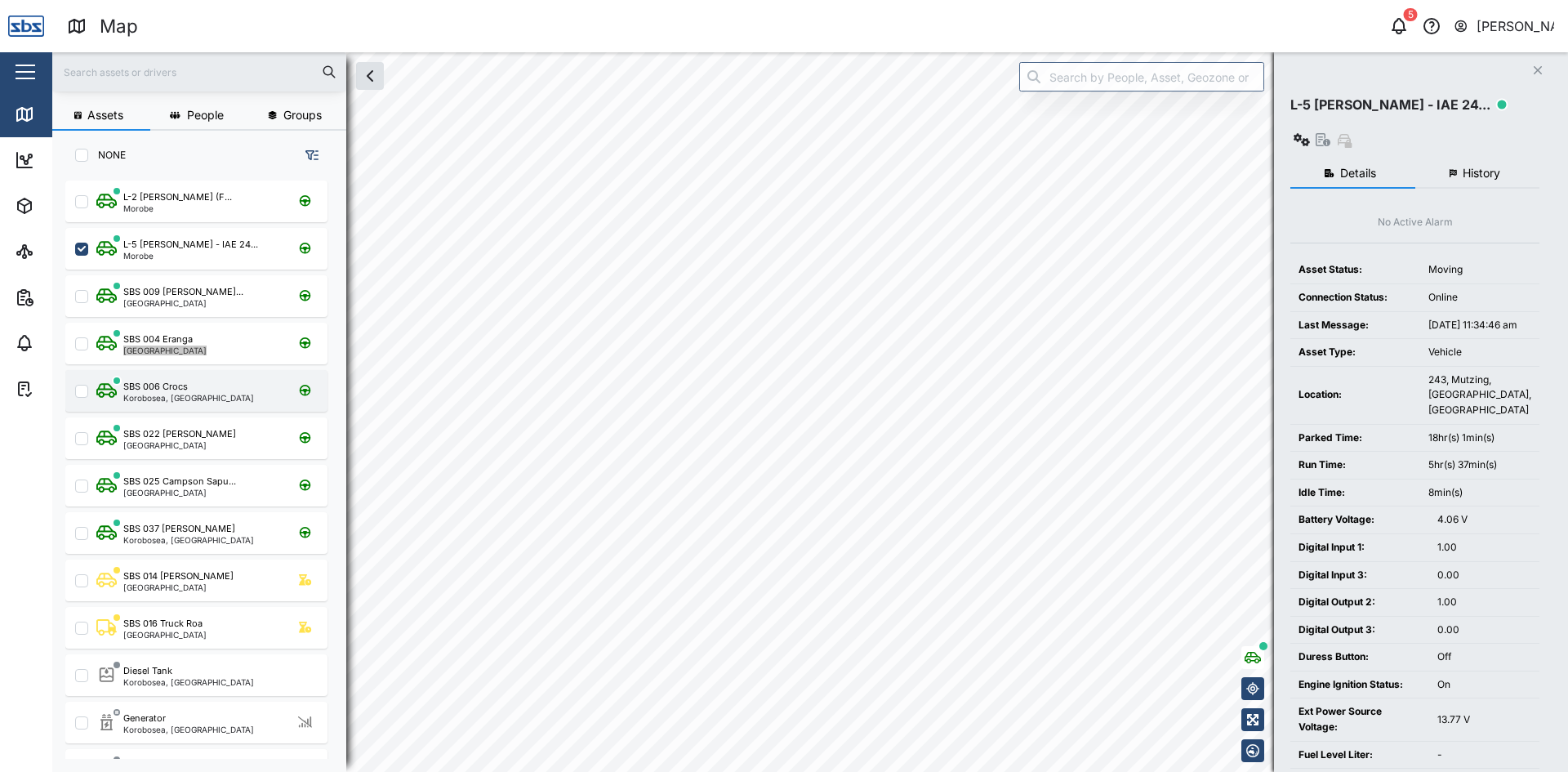
checkbox input "false"
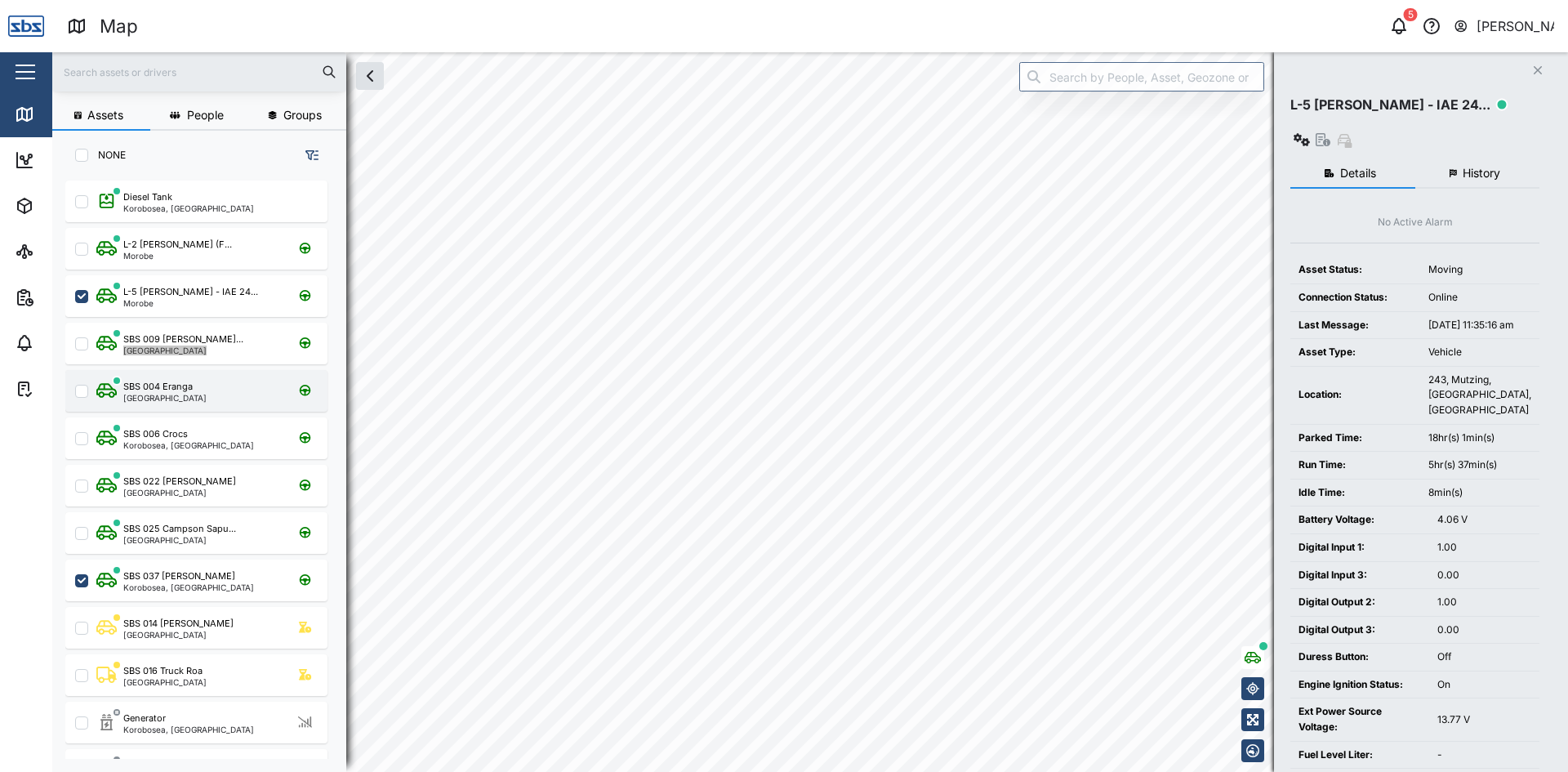
checkbox input "false"
checkbox input "true"
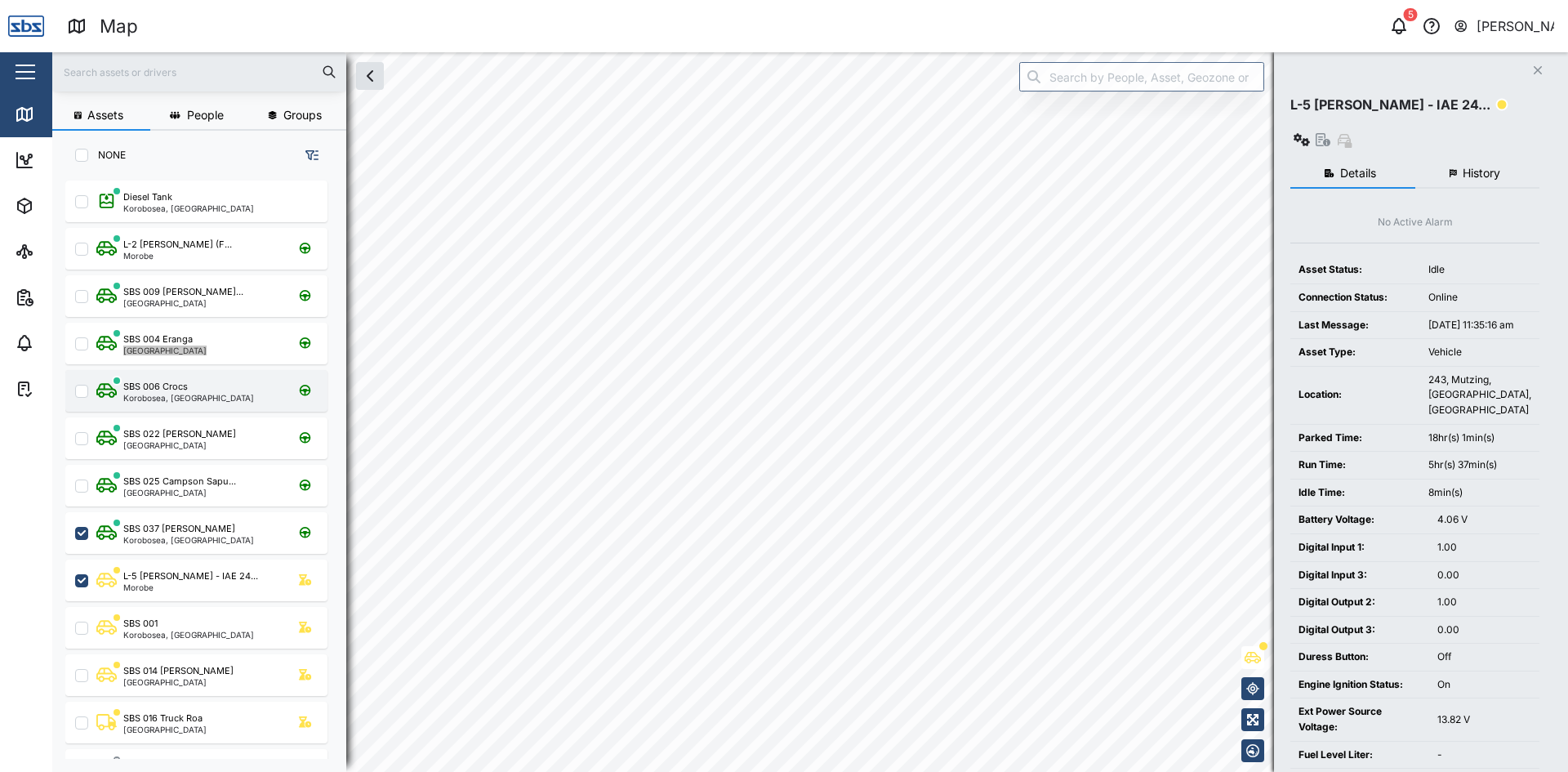
checkbox input "true"
checkbox input "false"
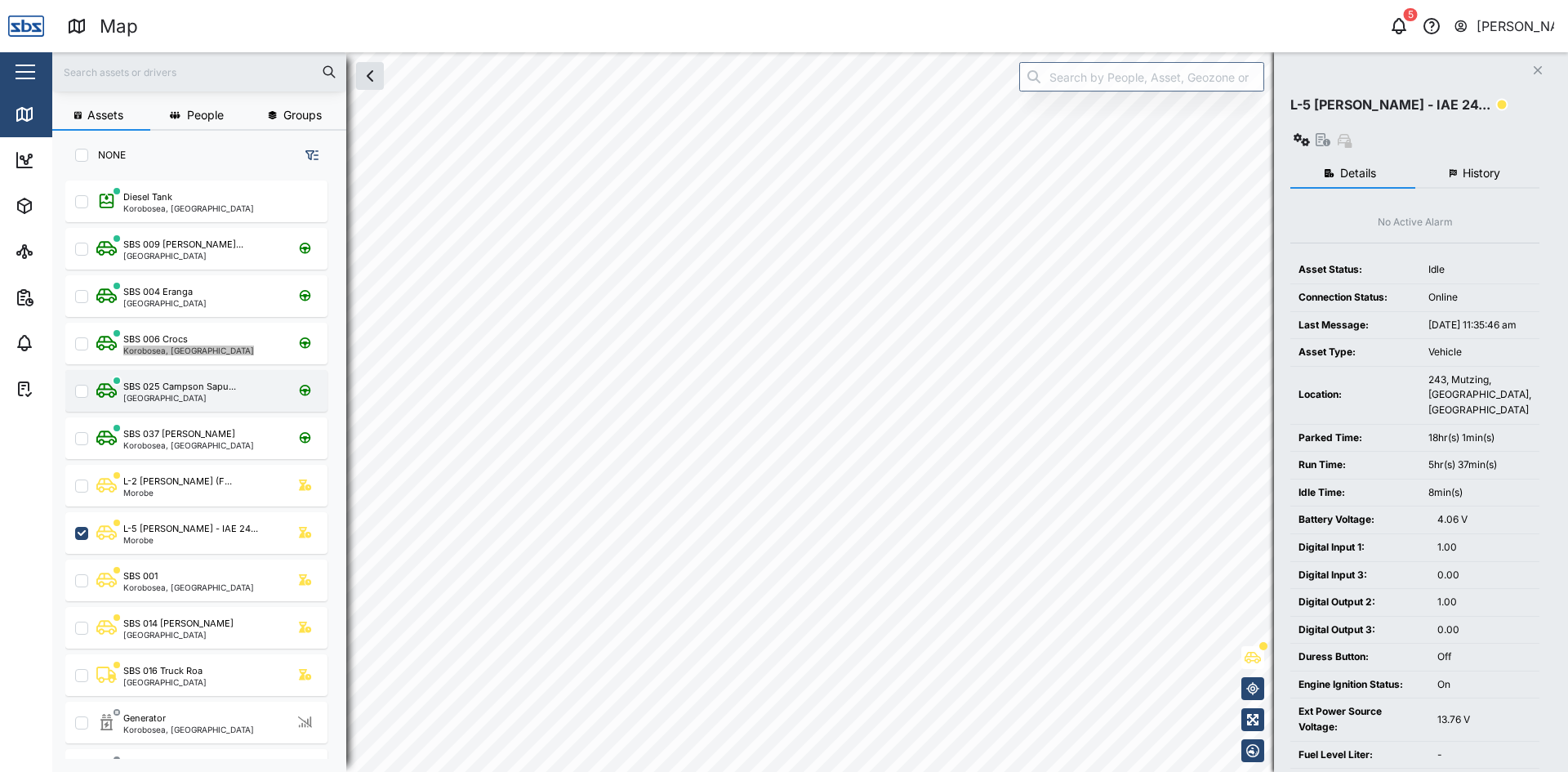
checkbox input "false"
checkbox input "true"
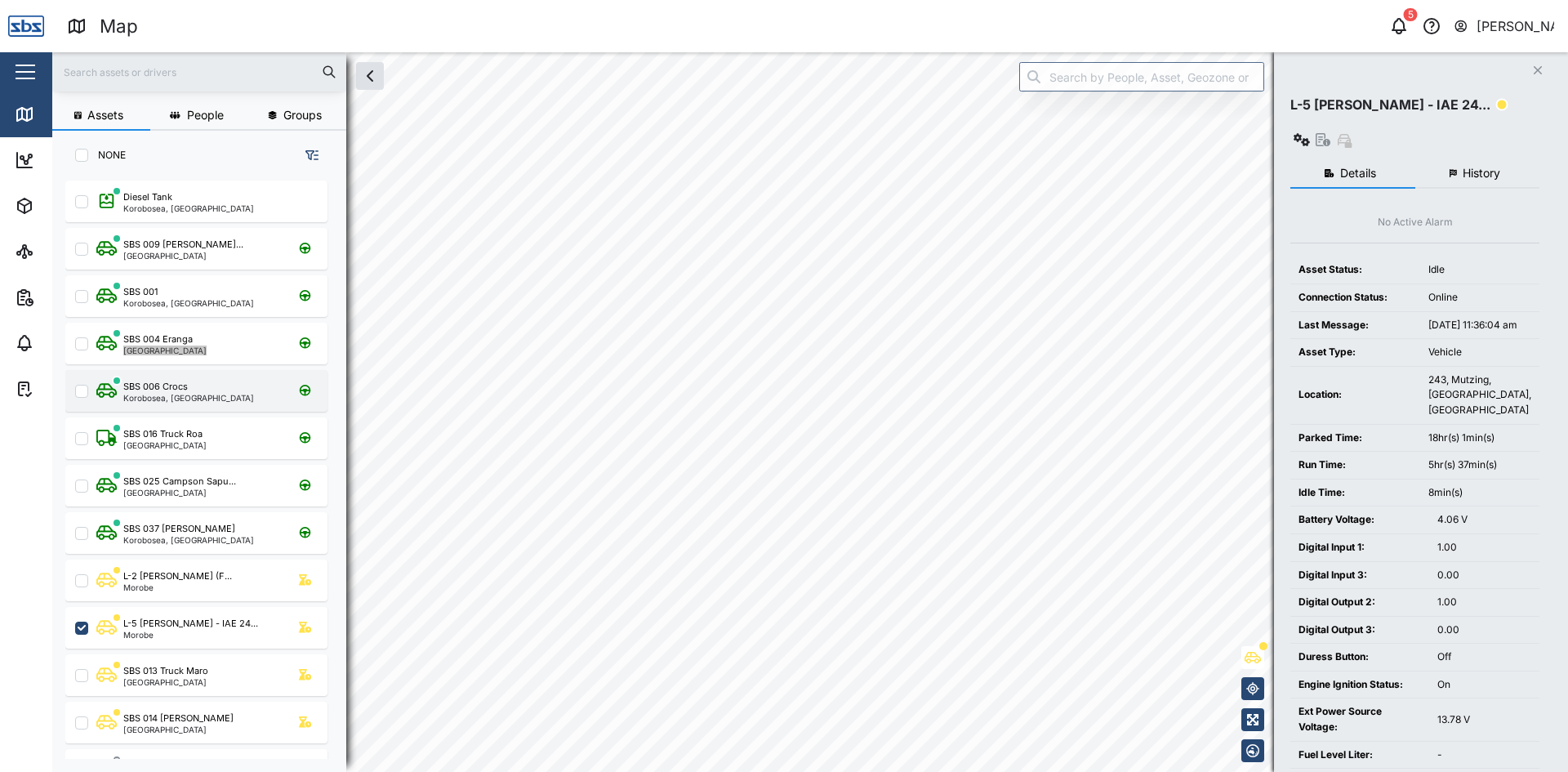
checkbox input "true"
checkbox input "false"
checkbox input "true"
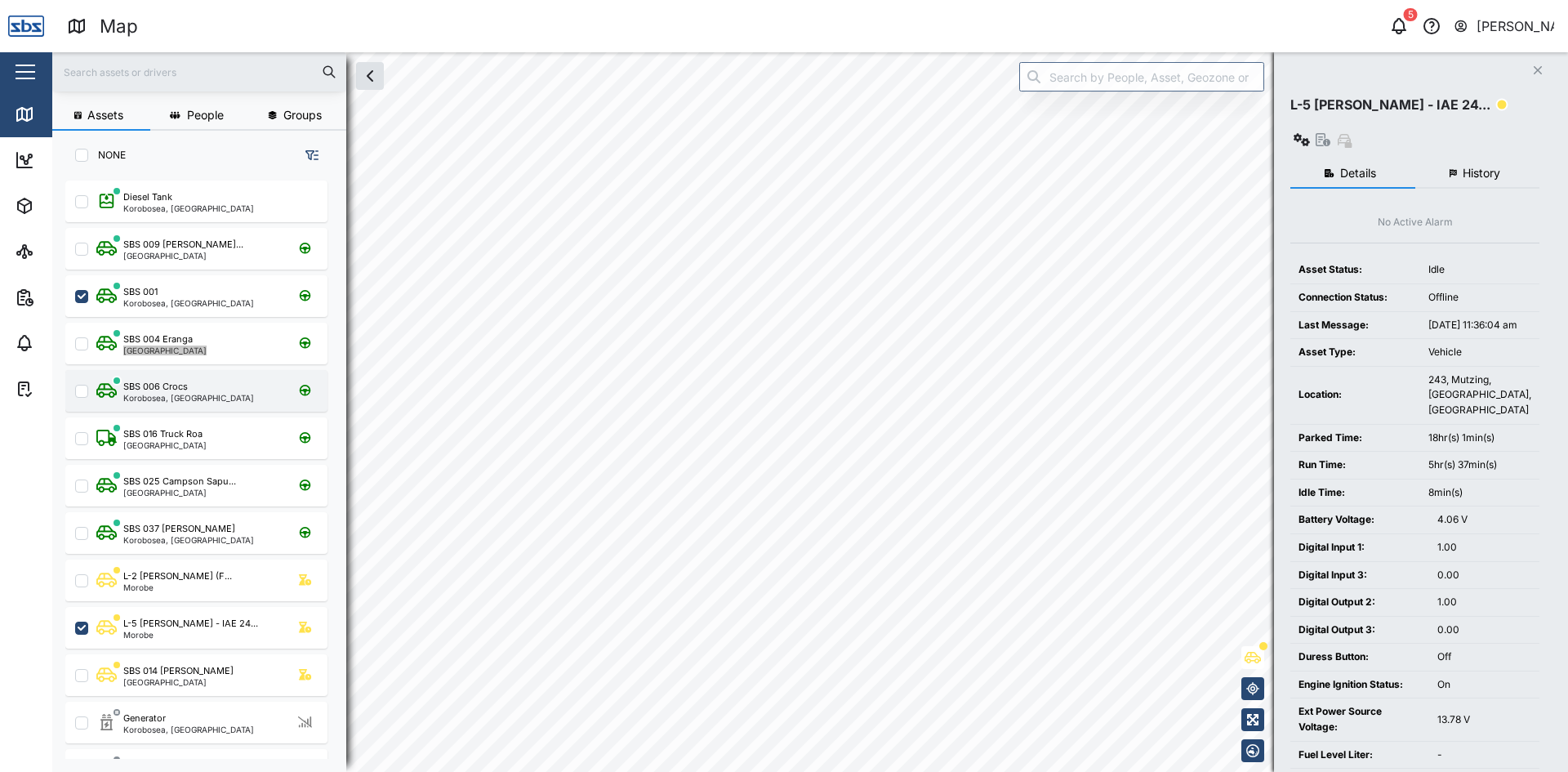
checkbox input "false"
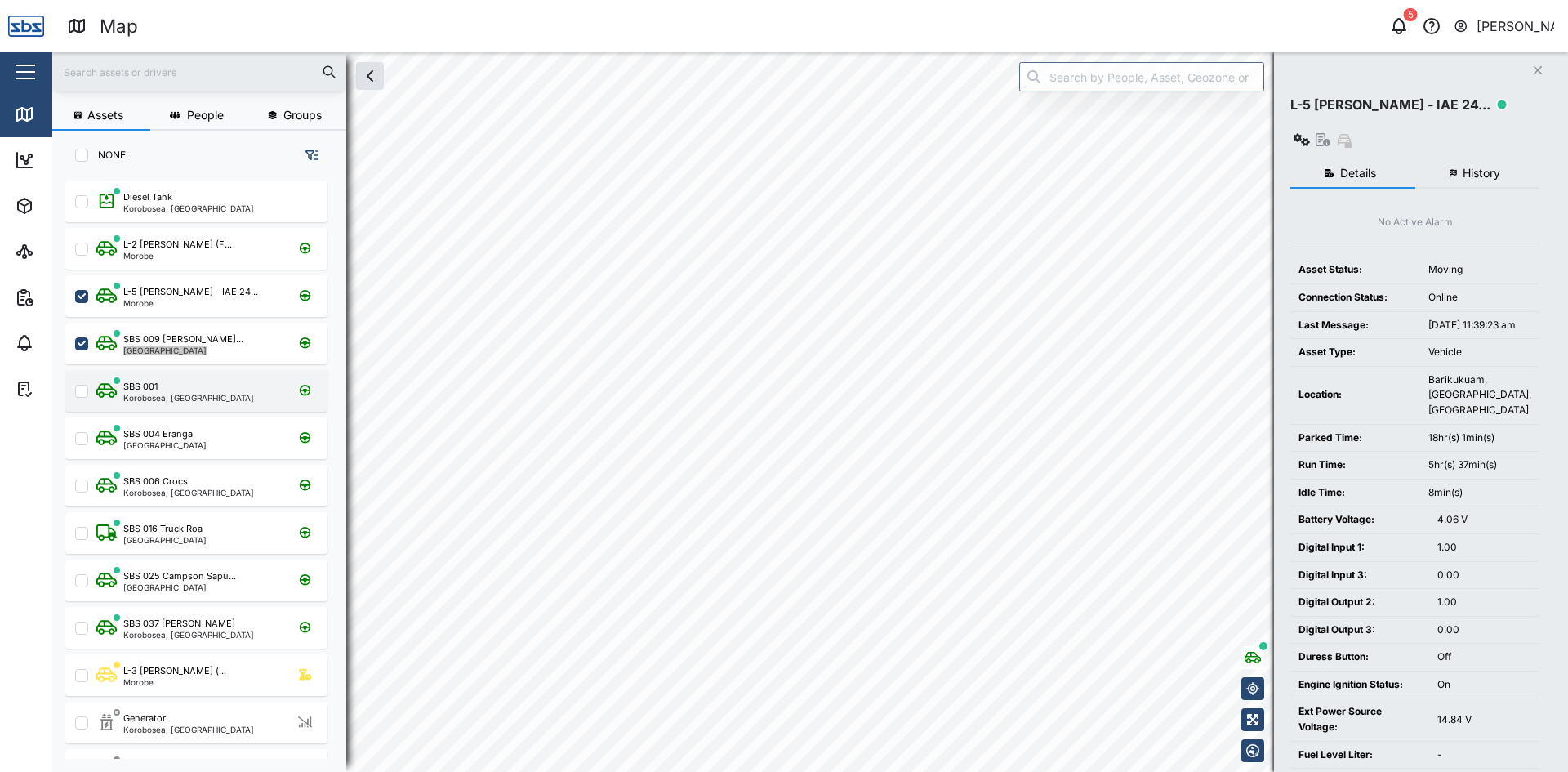
checkbox input "false"
checkbox input "true"
checkbox input "false"
checkbox input "true"
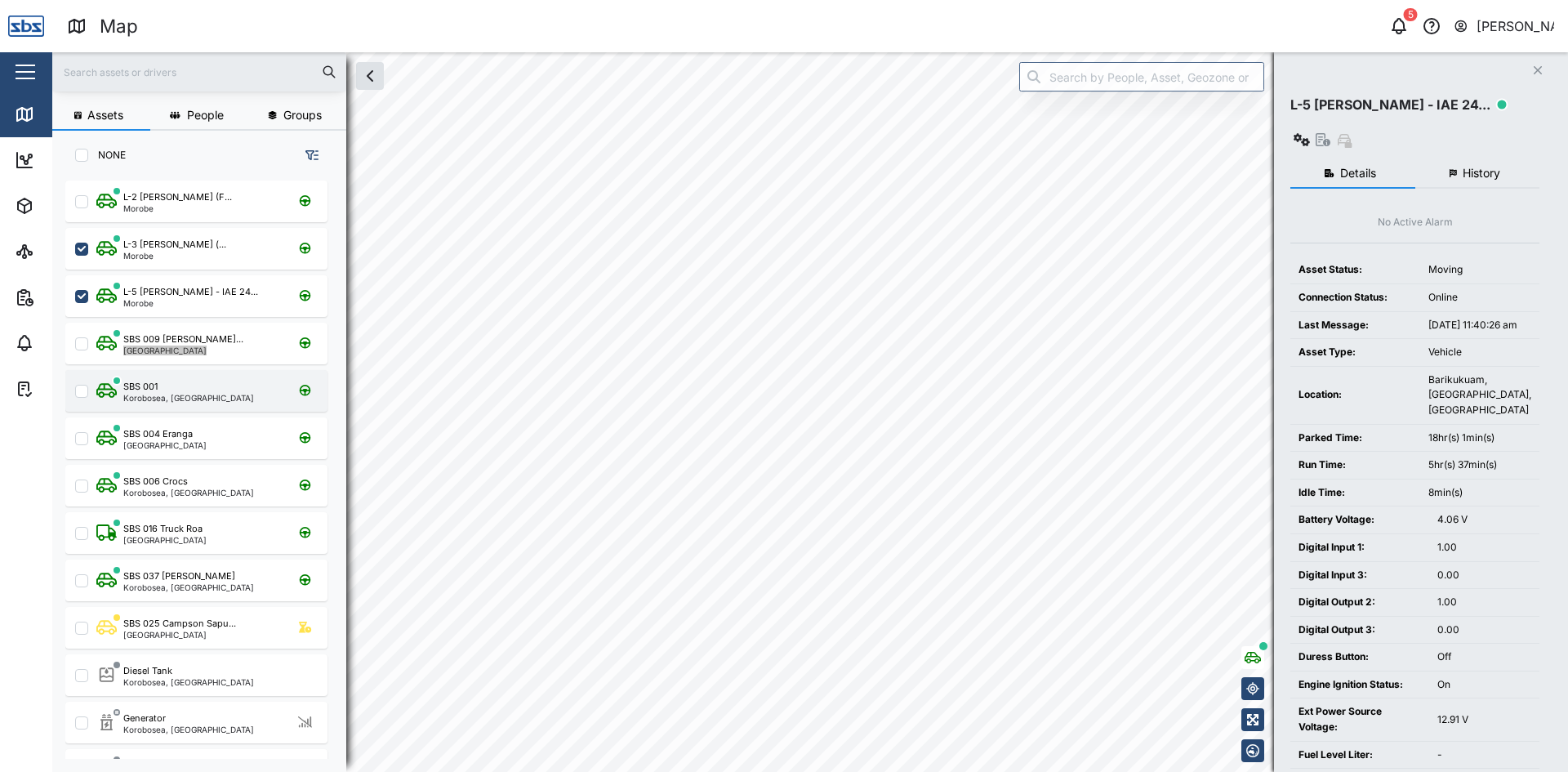
checkbox input "false"
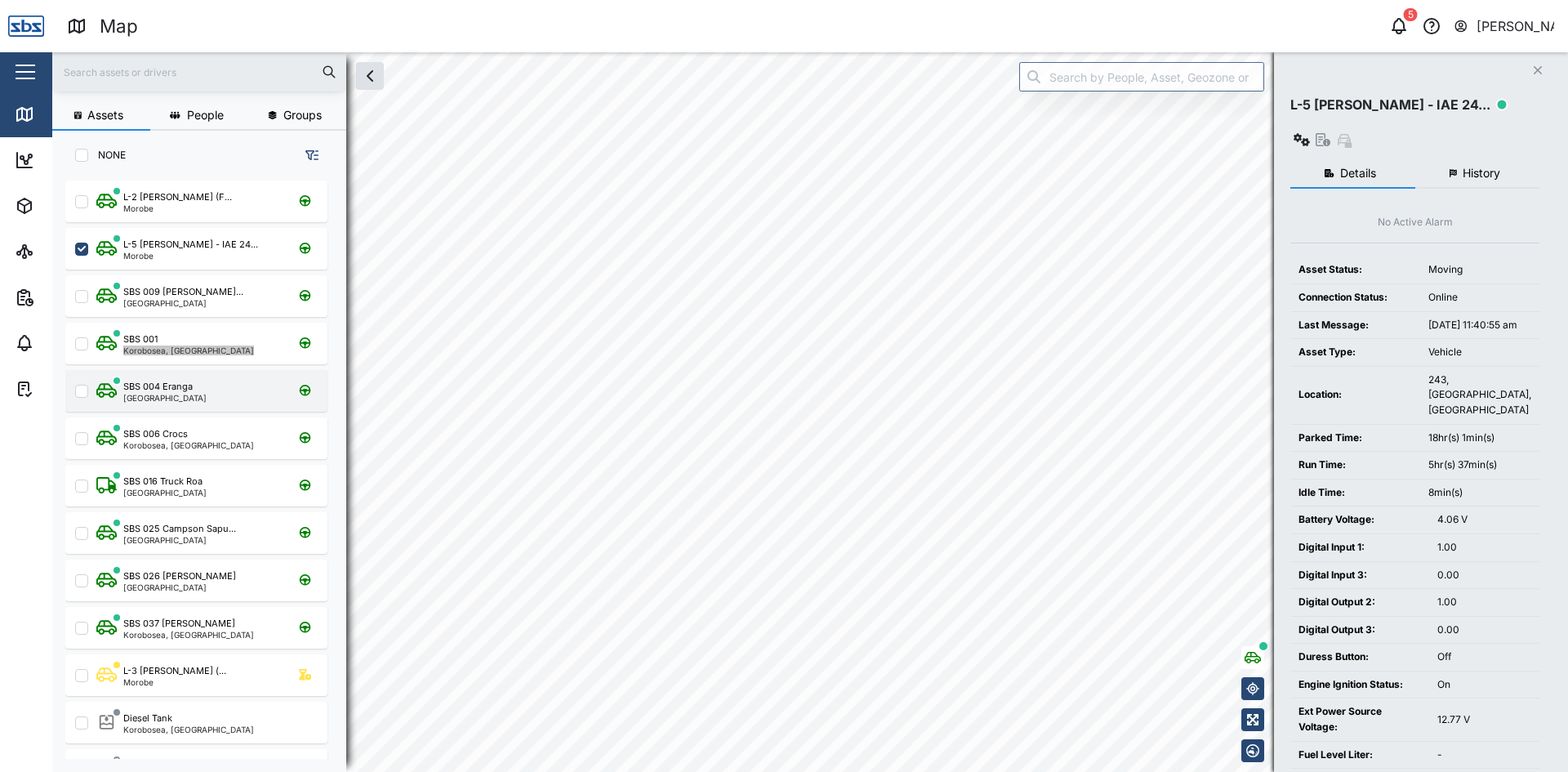
checkbox input "false"
checkbox input "true"
checkbox input "false"
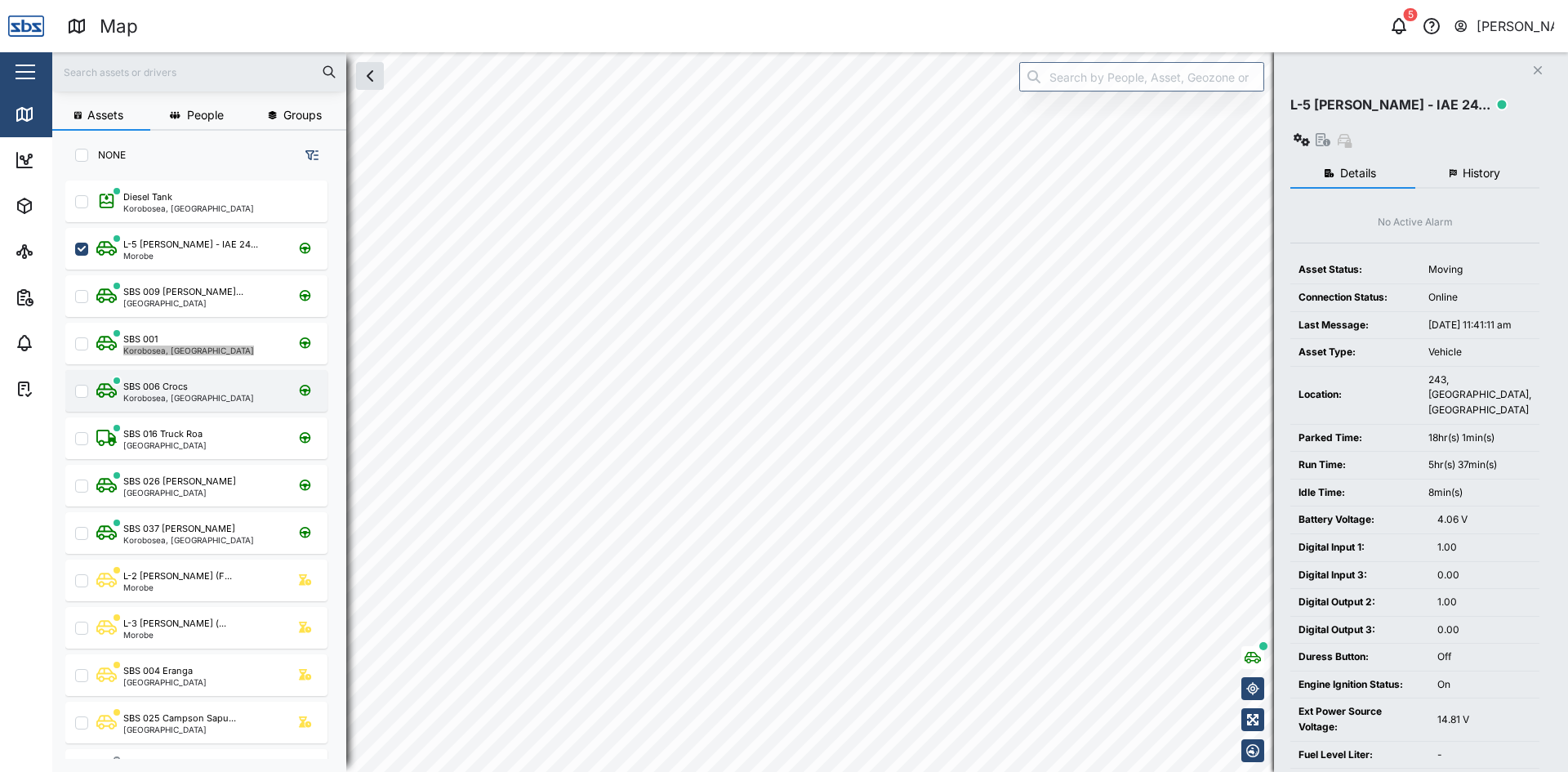
checkbox input "false"
checkbox input "true"
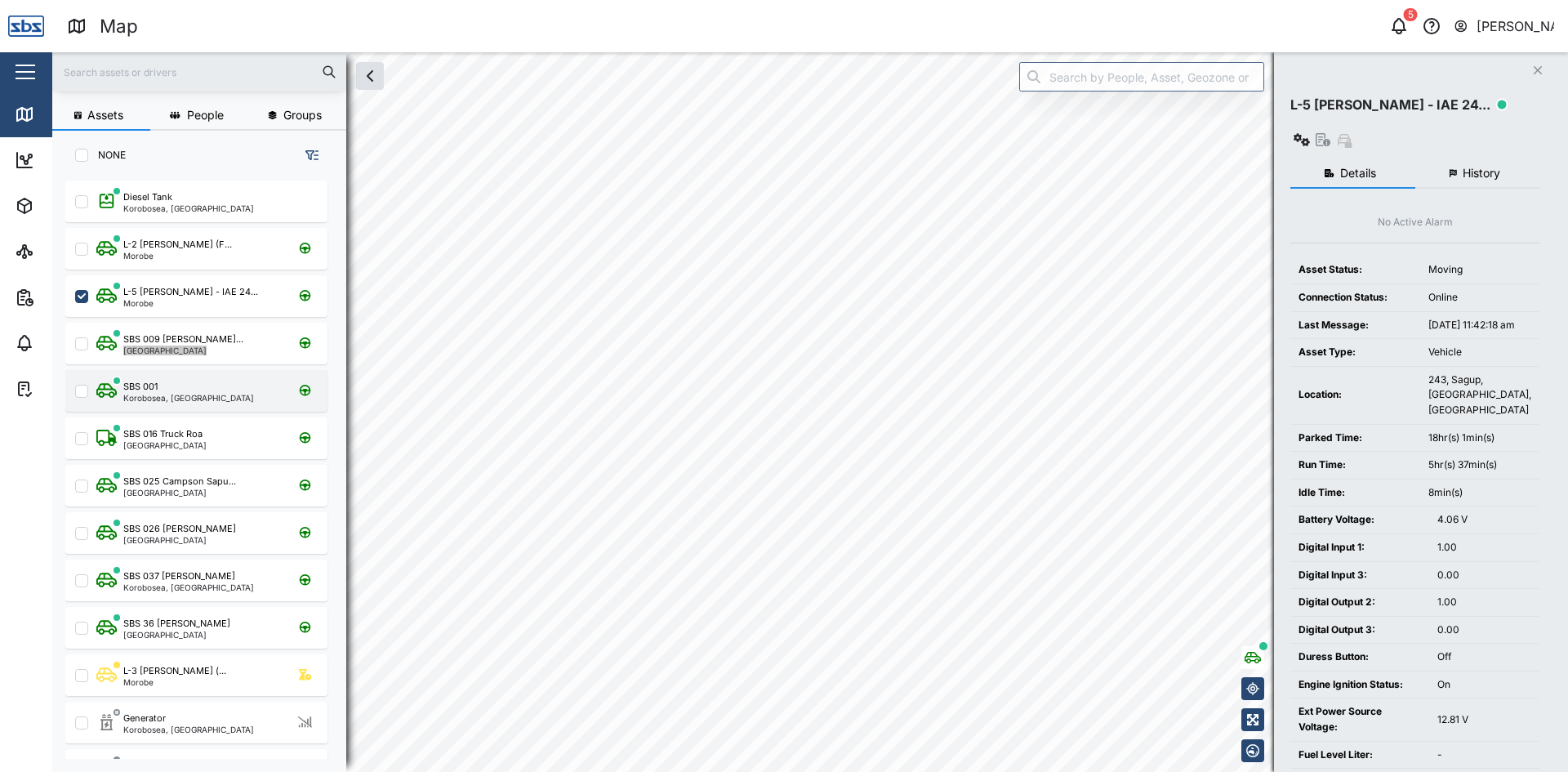
checkbox input "true"
checkbox input "false"
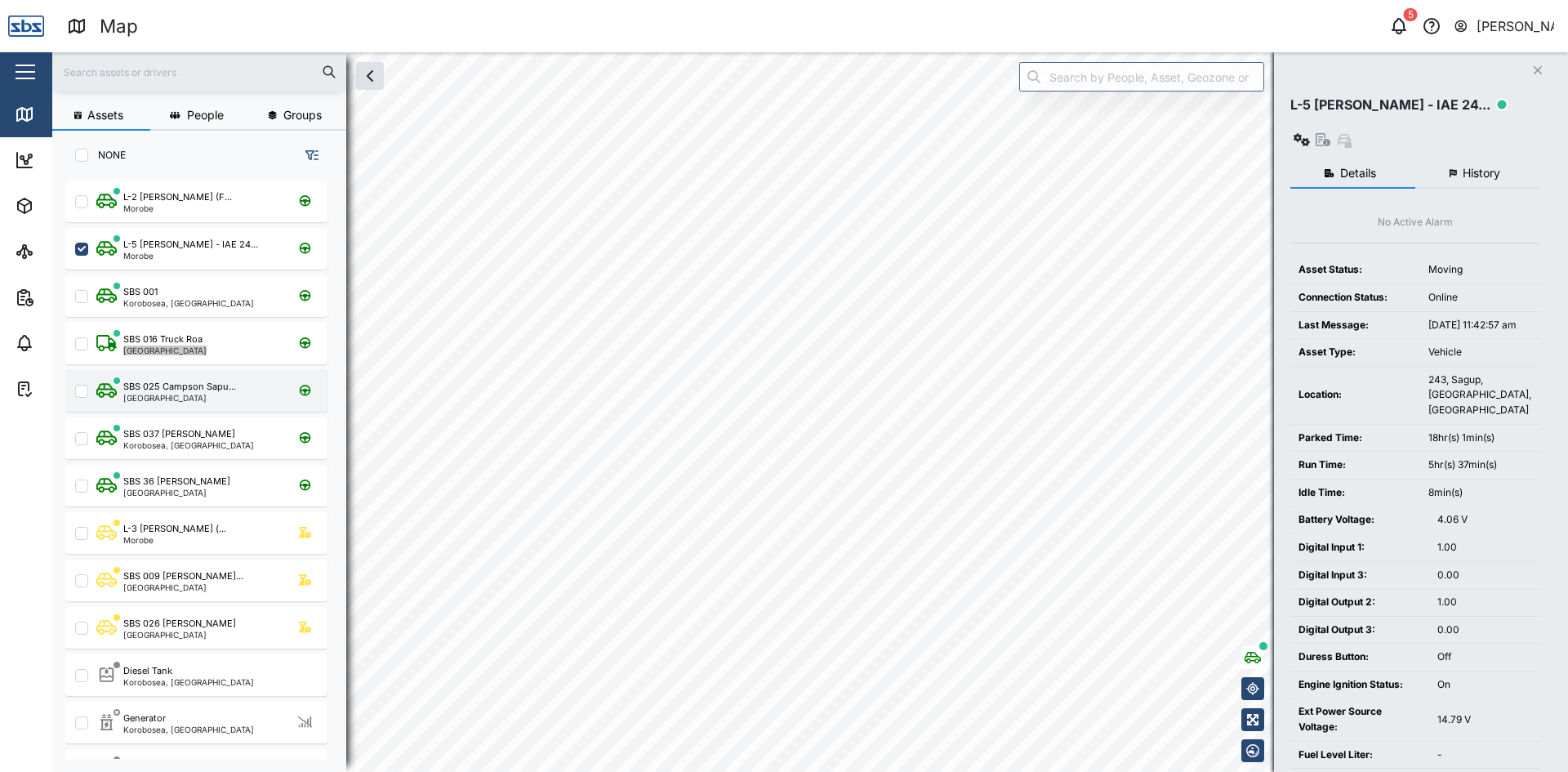
checkbox input "false"
checkbox input "true"
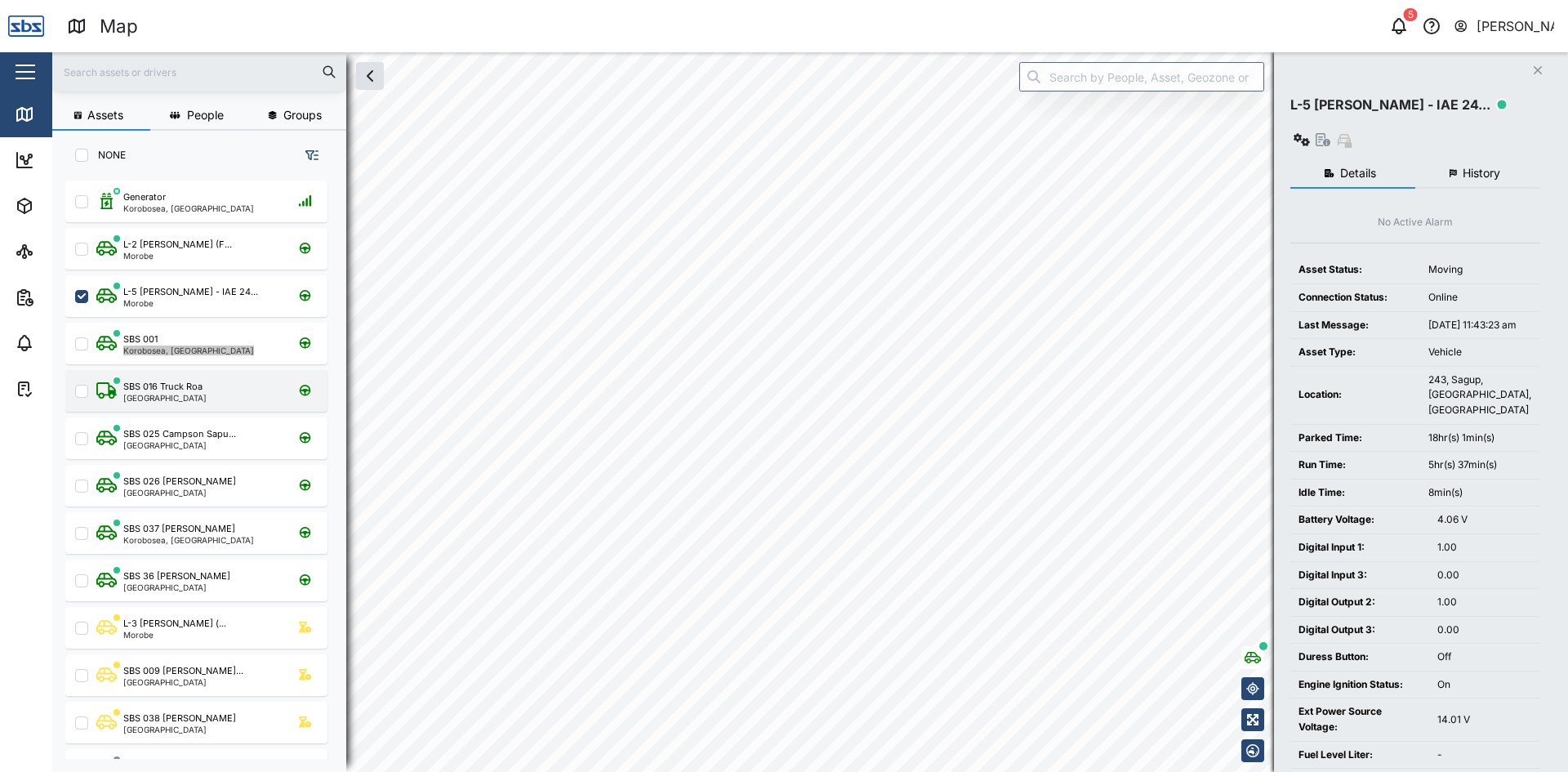
checkbox input "true"
checkbox input "false"
